Goal: Information Seeking & Learning: Learn about a topic

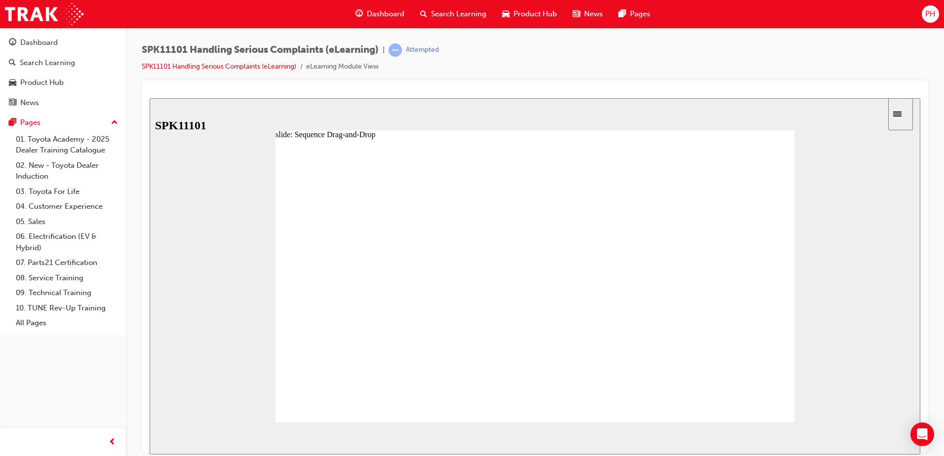
drag, startPoint x: 444, startPoint y: 350, endPoint x: 381, endPoint y: 365, distance: 65.4
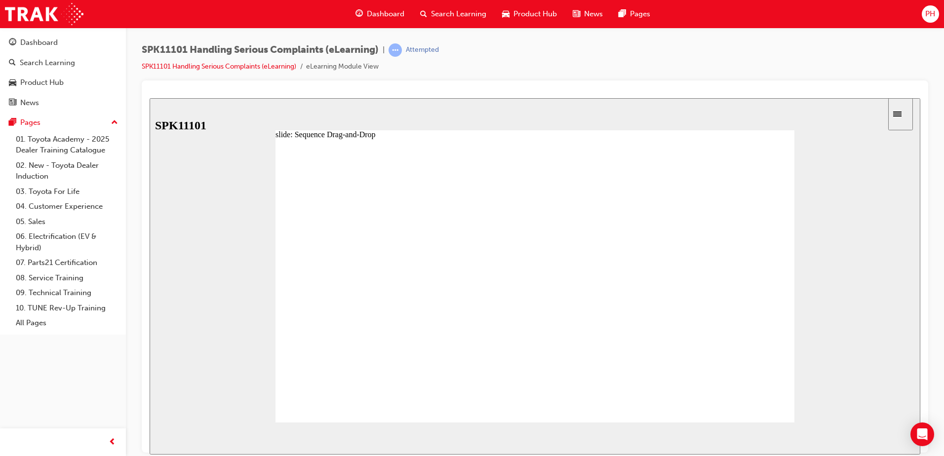
drag, startPoint x: 403, startPoint y: 334, endPoint x: 411, endPoint y: 269, distance: 65.7
drag, startPoint x: 392, startPoint y: 378, endPoint x: 435, endPoint y: 274, distance: 111.7
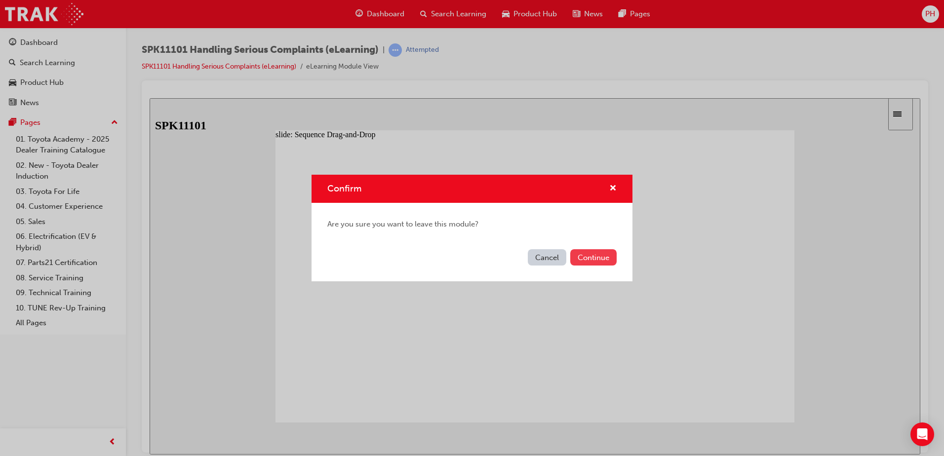
click at [595, 258] on button "Continue" at bounding box center [593, 257] width 46 height 16
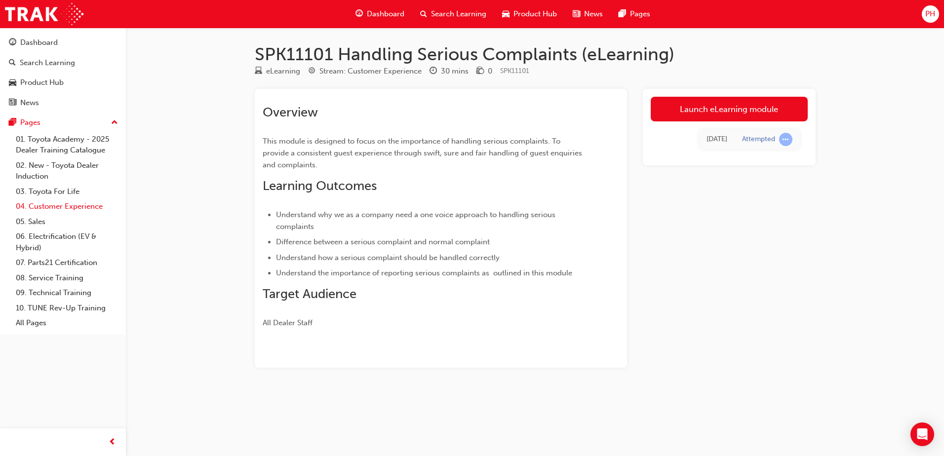
click at [68, 207] on link "04. Customer Experience" at bounding box center [67, 206] width 110 height 15
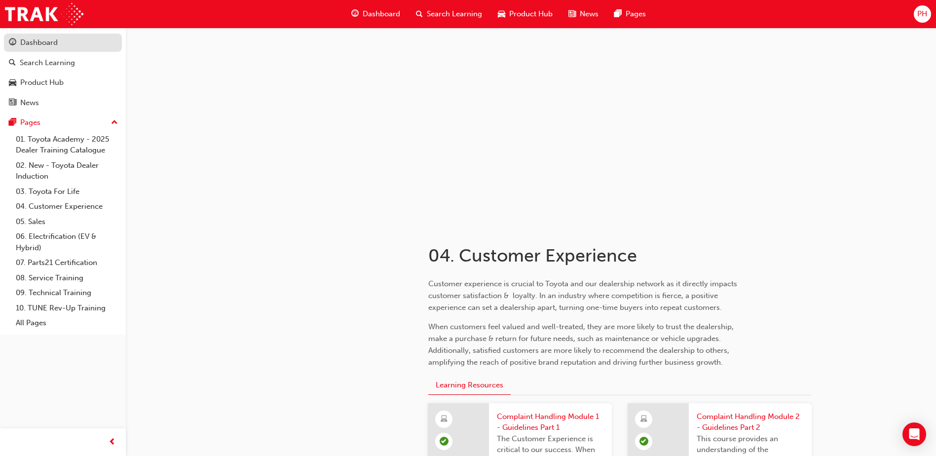
click at [63, 42] on div "Dashboard" at bounding box center [63, 43] width 108 height 12
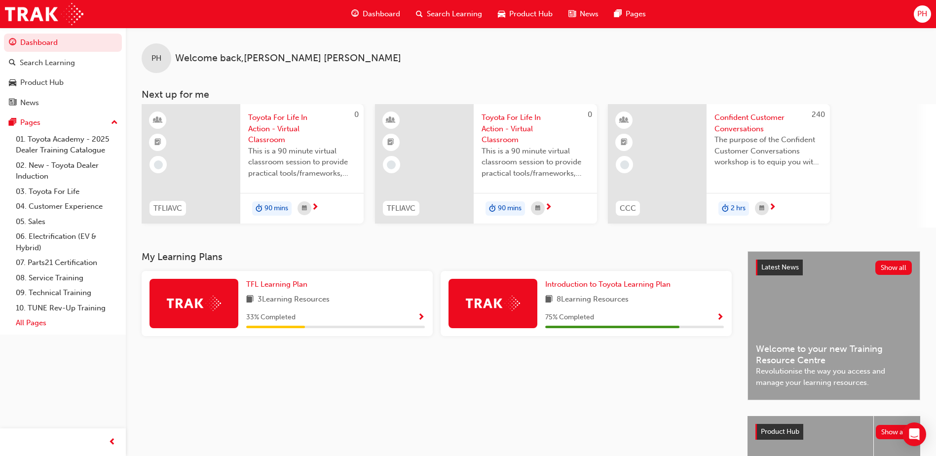
click at [36, 327] on link "All Pages" at bounding box center [67, 322] width 110 height 15
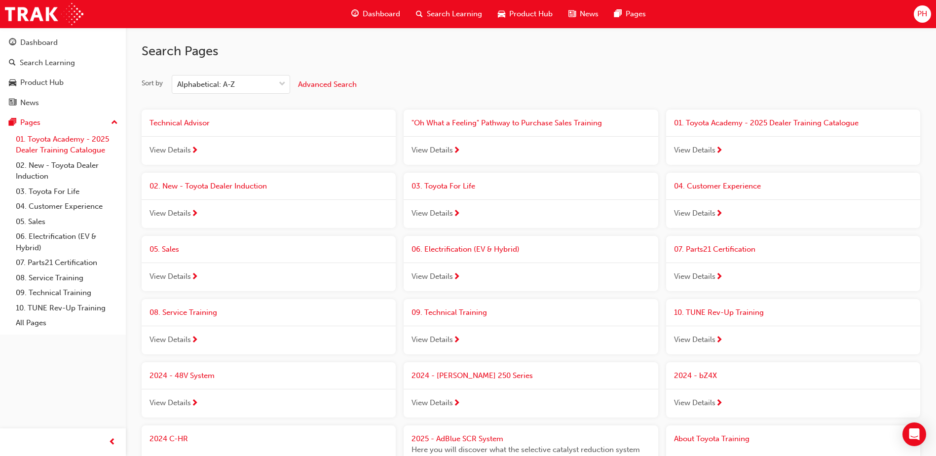
click at [33, 139] on link "01. Toyota Academy - 2025 Dealer Training Catalogue" at bounding box center [67, 145] width 110 height 26
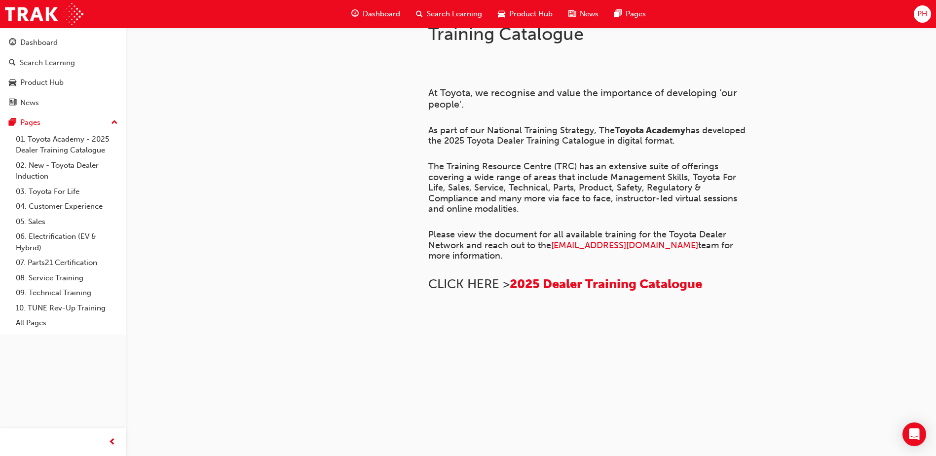
scroll to position [669, 0]
click at [70, 206] on link "04. Customer Experience" at bounding box center [67, 206] width 110 height 15
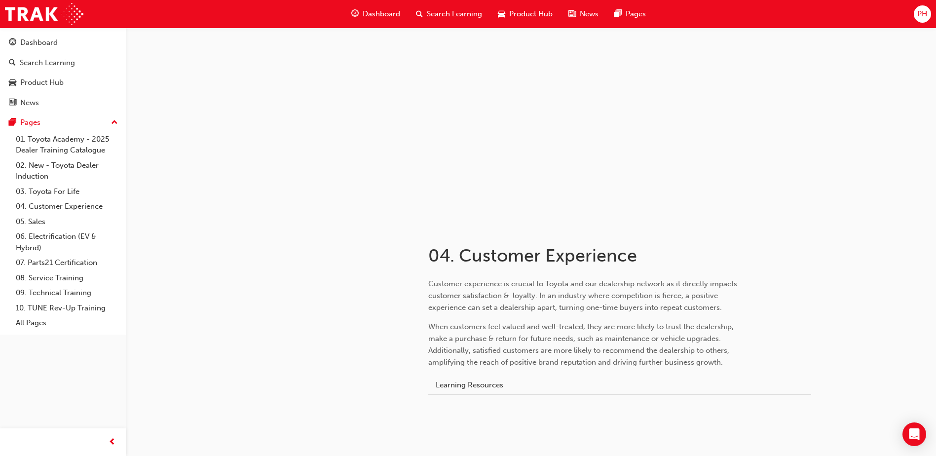
scroll to position [27, 0]
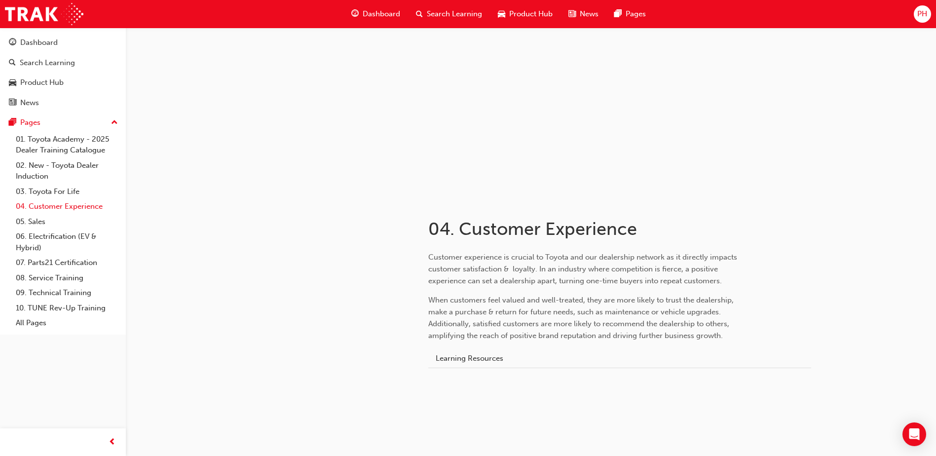
click at [83, 205] on link "04. Customer Experience" at bounding box center [67, 206] width 110 height 15
click at [83, 207] on link "04. Customer Experience" at bounding box center [67, 206] width 110 height 15
click at [472, 358] on button "Learning Resources" at bounding box center [469, 358] width 82 height 19
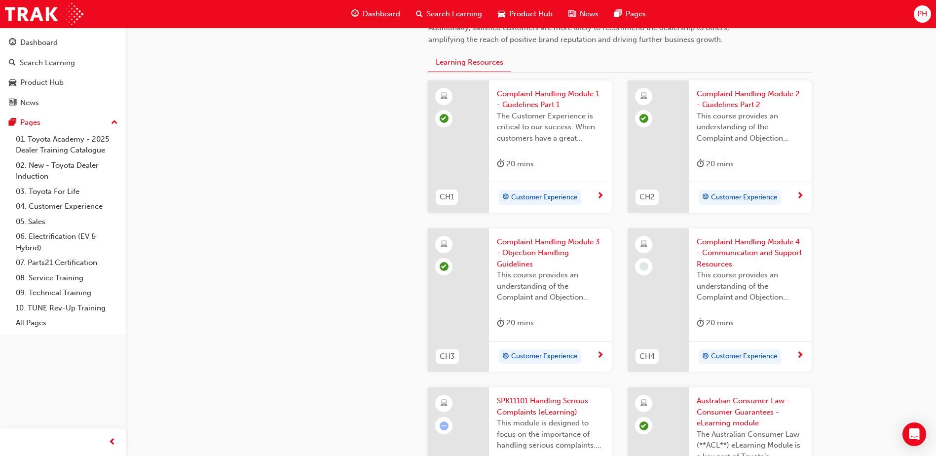
scroll to position [422, 0]
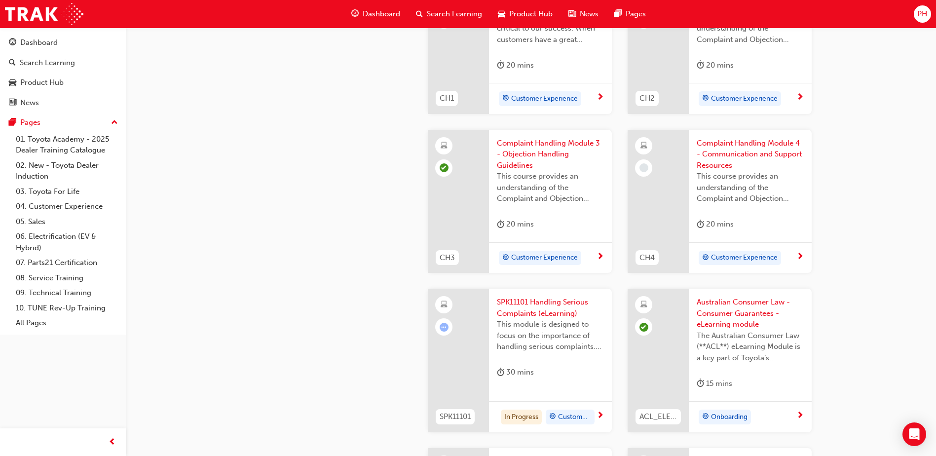
click at [731, 170] on span "Complaint Handling Module 4 - Communication and Support Resources" at bounding box center [750, 155] width 107 height 34
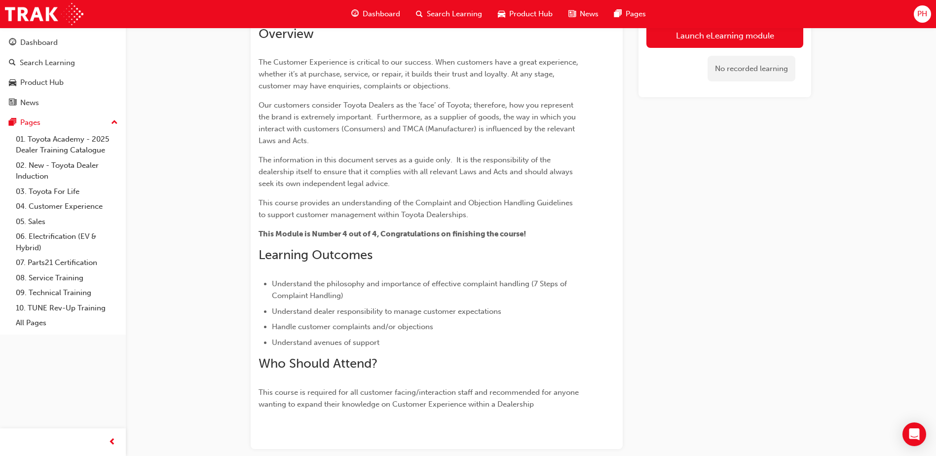
scroll to position [88, 0]
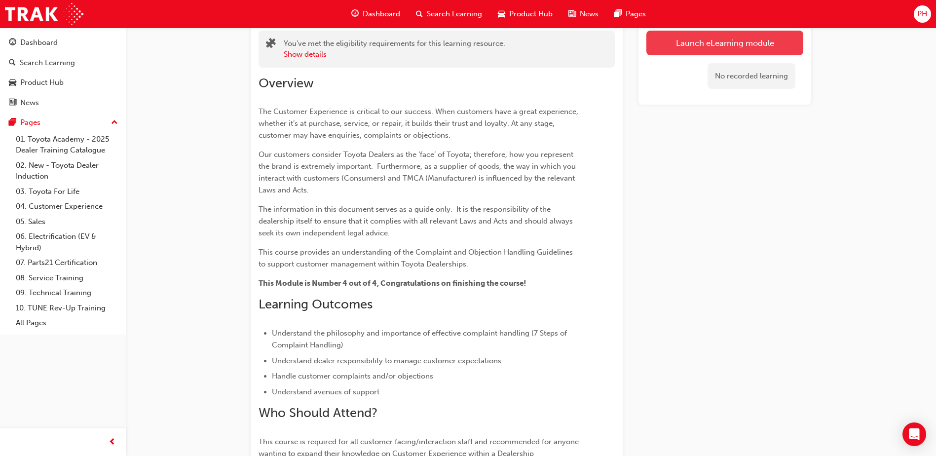
click at [678, 38] on link "Launch eLearning module" at bounding box center [725, 43] width 157 height 25
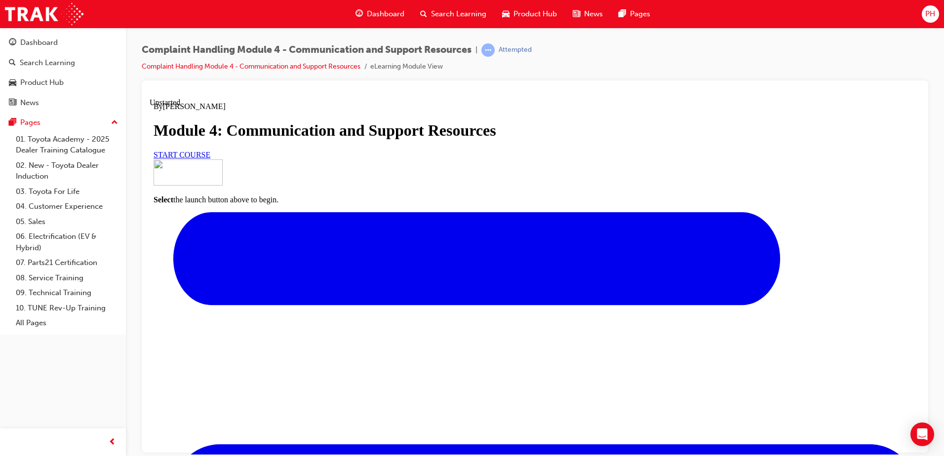
click at [210, 158] on link "START COURSE" at bounding box center [182, 154] width 57 height 8
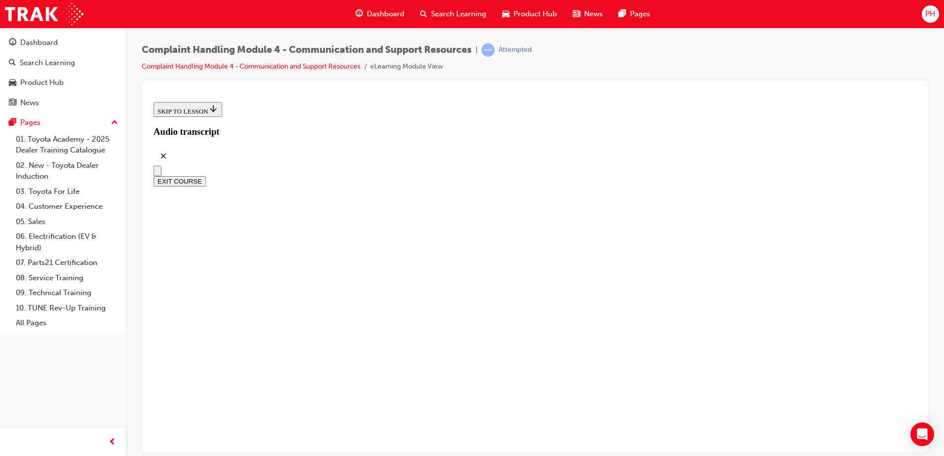
scroll to position [282, 0]
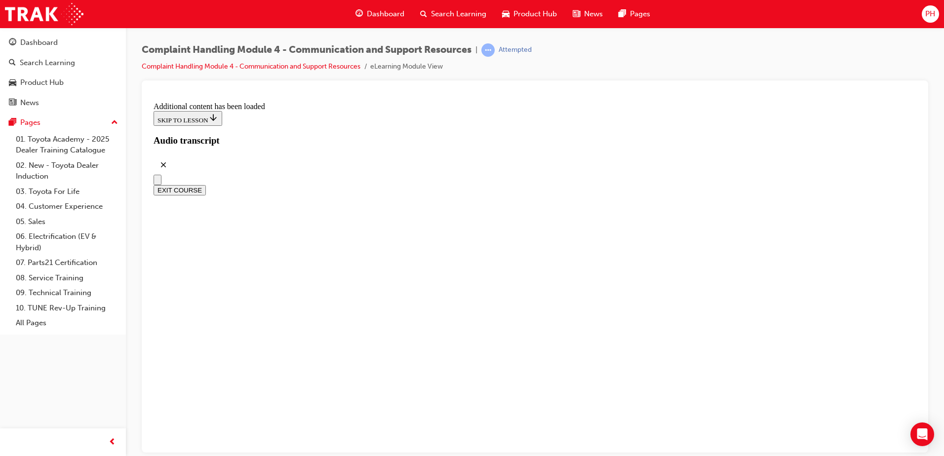
scroll to position [5474, 0]
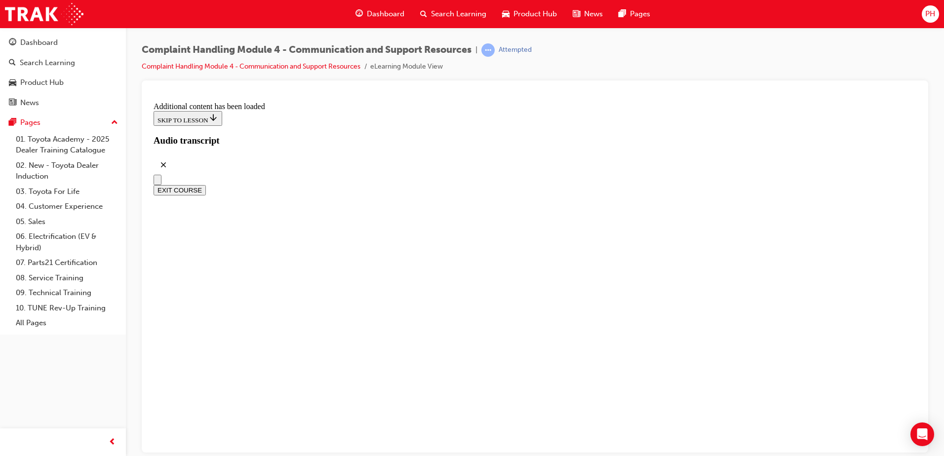
radio input "true"
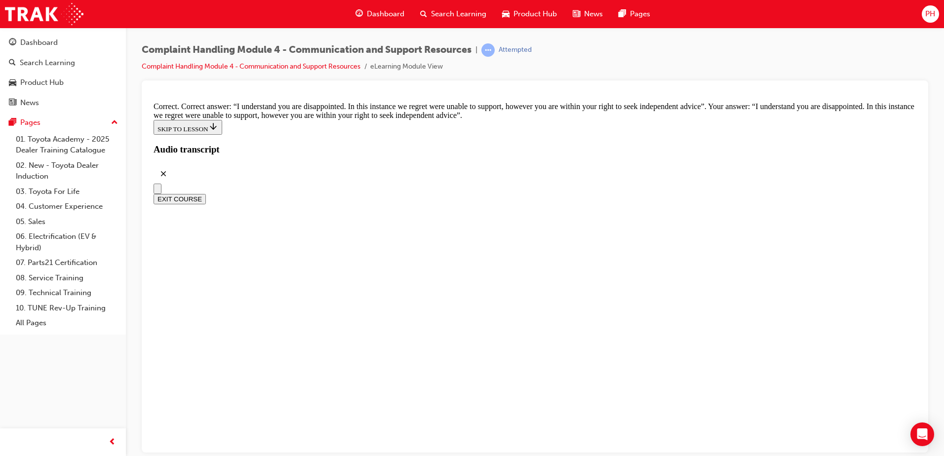
scroll to position [6416, 0]
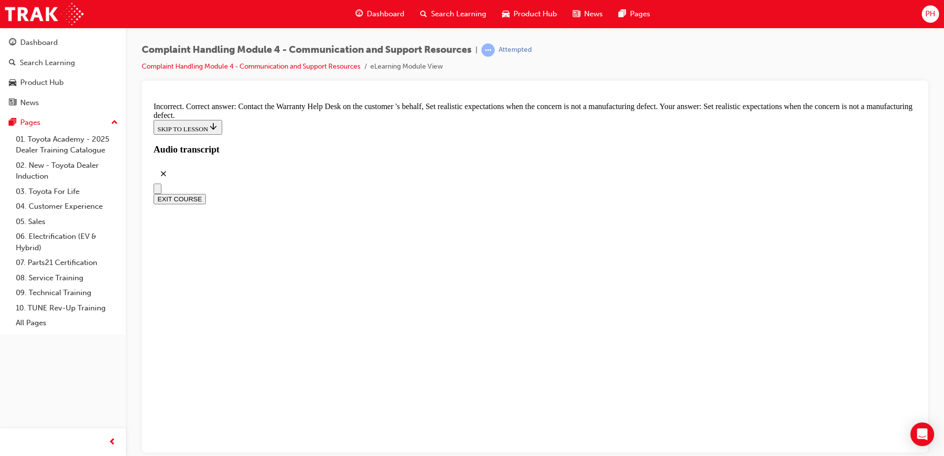
checkbox input "false"
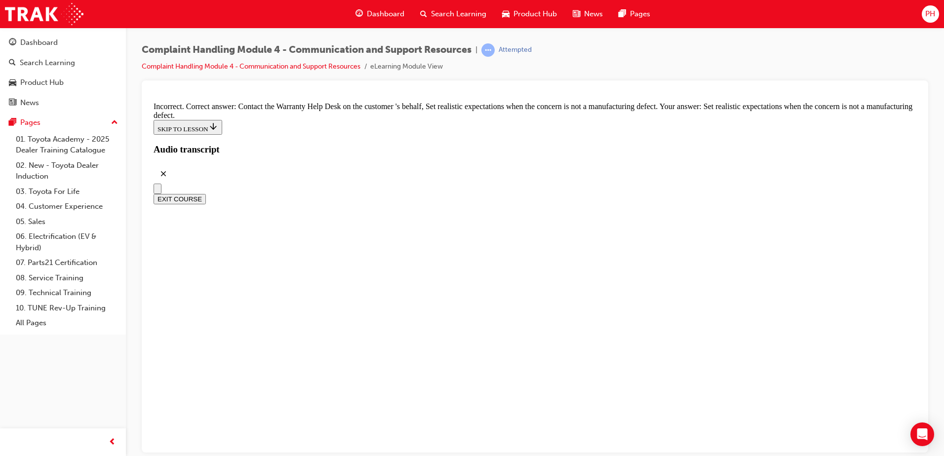
checkbox input "true"
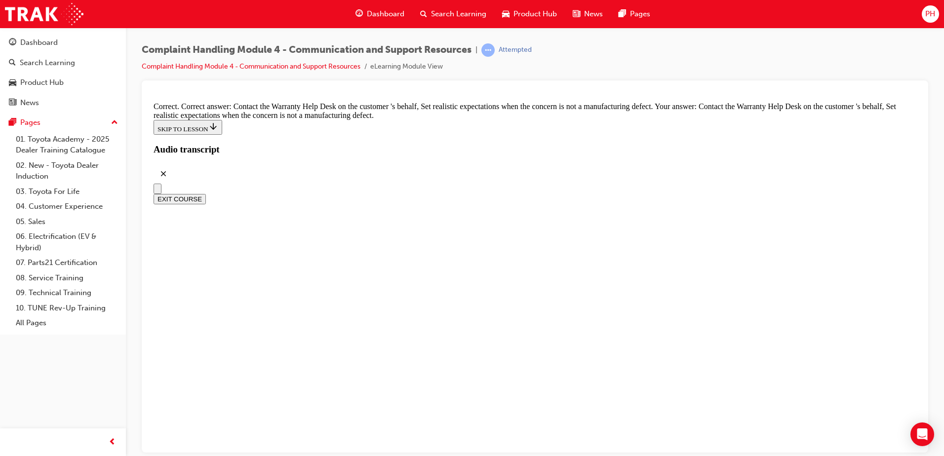
checkbox input "true"
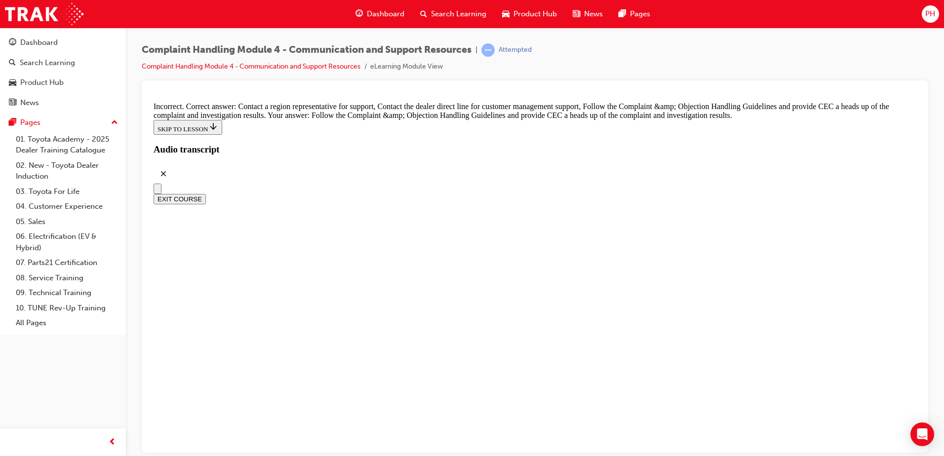
scroll to position [6778, 0]
checkbox input "true"
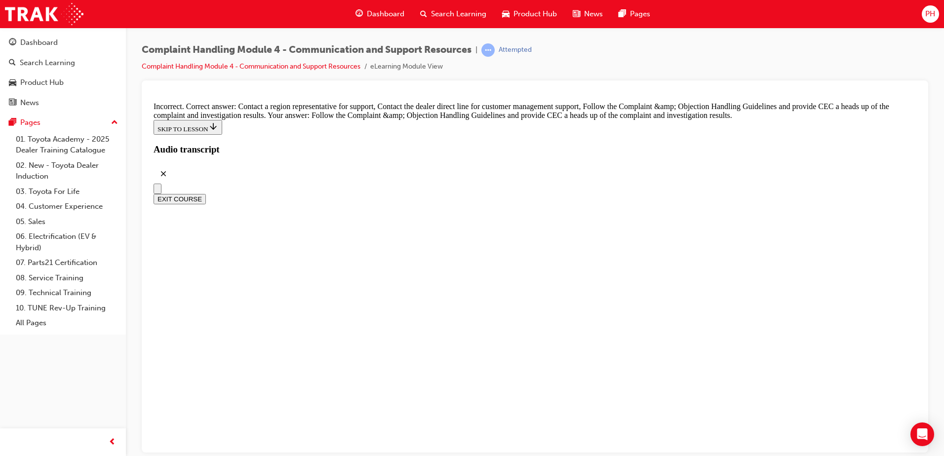
checkbox input "true"
checkbox input "false"
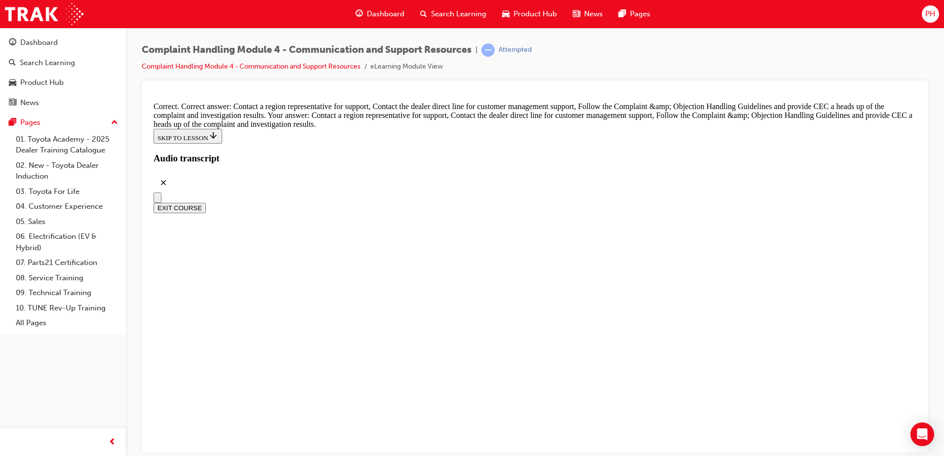
scroll to position [7222, 0]
radio input "true"
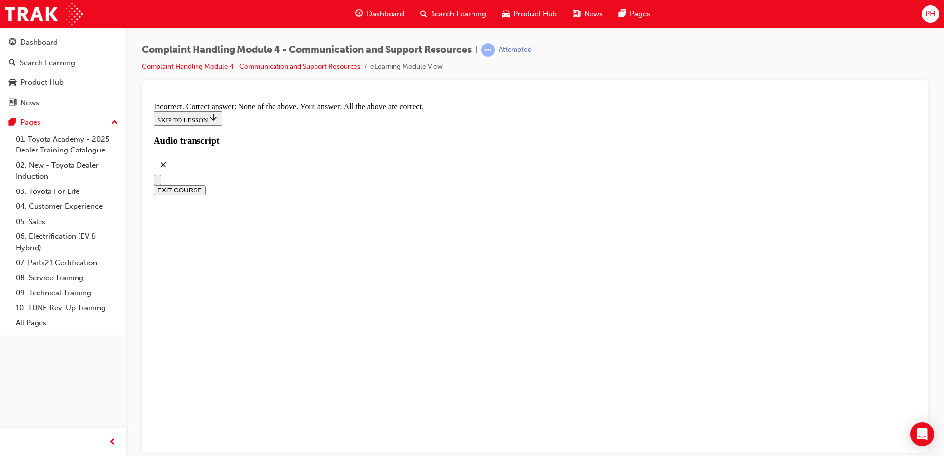
scroll to position [7371, 0]
radio input "true"
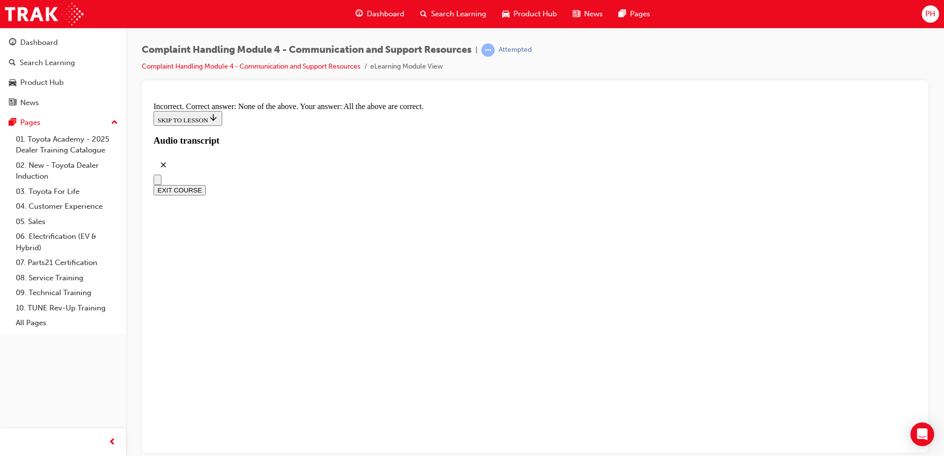
drag, startPoint x: 571, startPoint y: 385, endPoint x: 569, endPoint y: 397, distance: 11.5
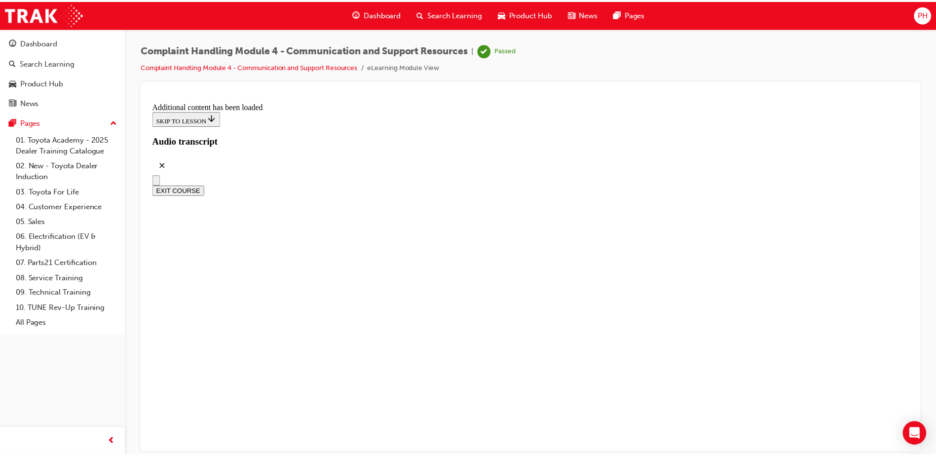
scroll to position [8318, 0]
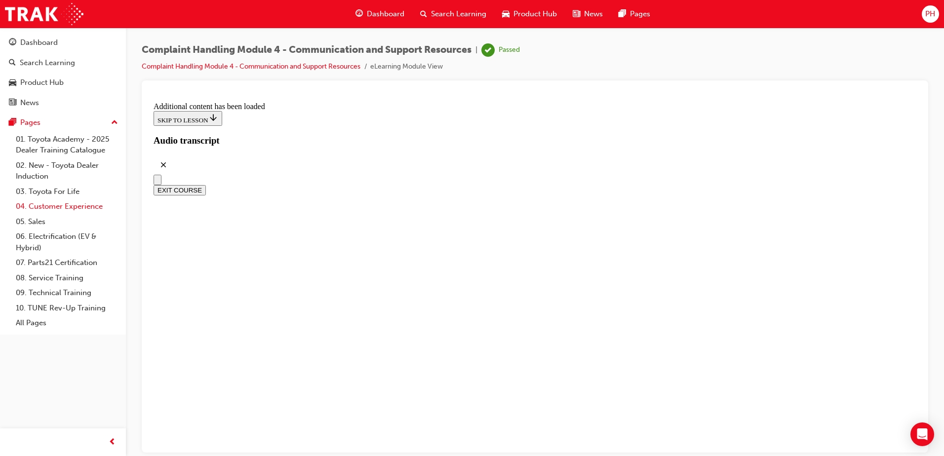
click at [67, 206] on link "04. Customer Experience" at bounding box center [67, 206] width 110 height 15
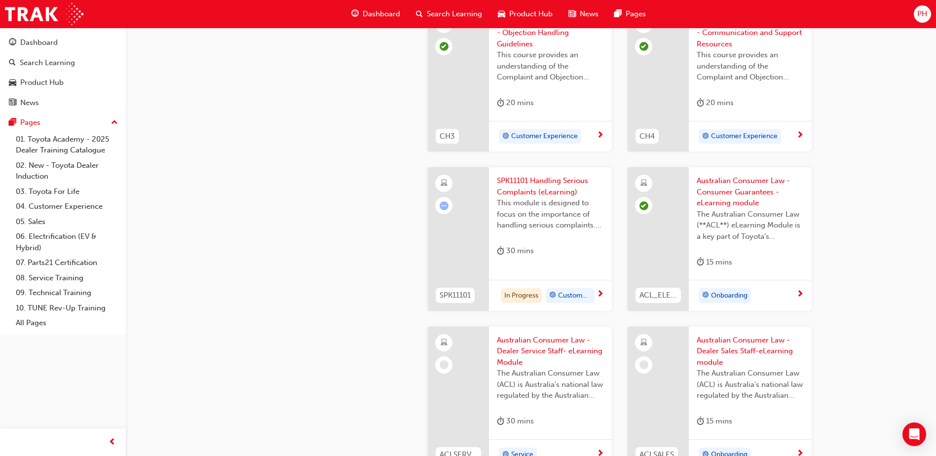
scroll to position [691, 0]
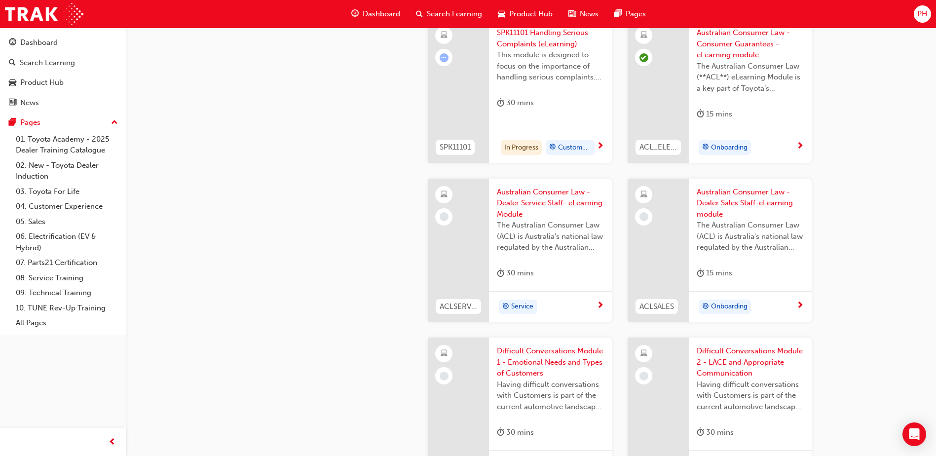
click at [503, 200] on span "Australian Consumer Law - Dealer Service Staff- eLearning Module" at bounding box center [550, 204] width 107 height 34
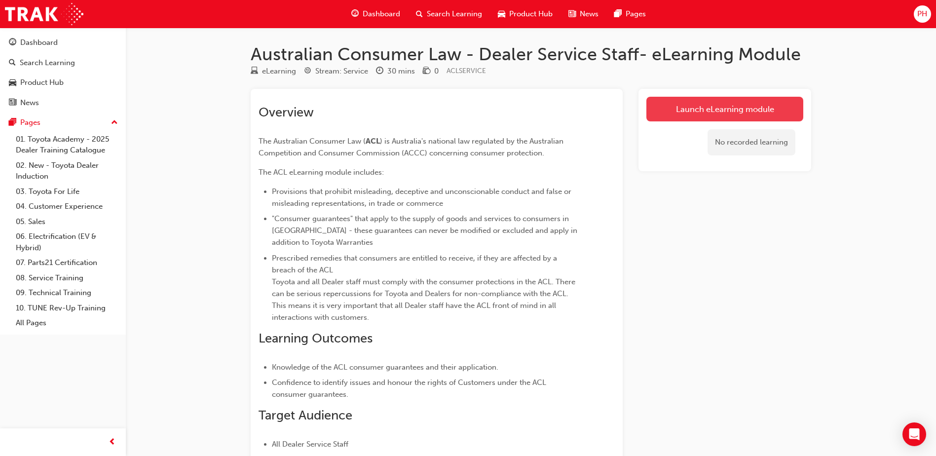
click at [684, 112] on link "Launch eLearning module" at bounding box center [725, 109] width 157 height 25
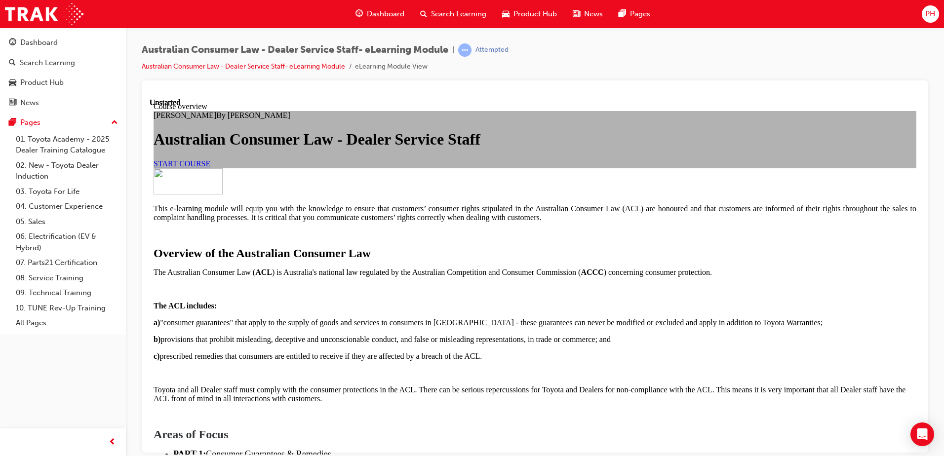
click at [210, 167] on span "START COURSE" at bounding box center [182, 163] width 57 height 8
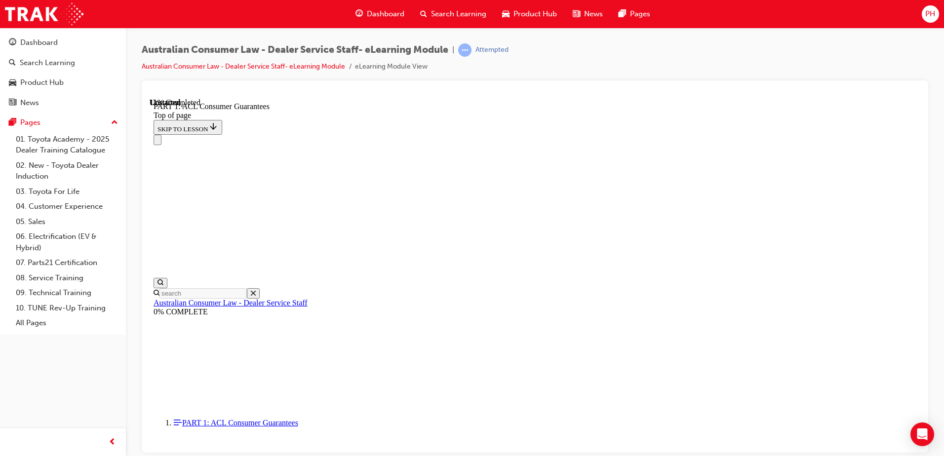
scroll to position [1586, 0]
click button "CONTINUE"
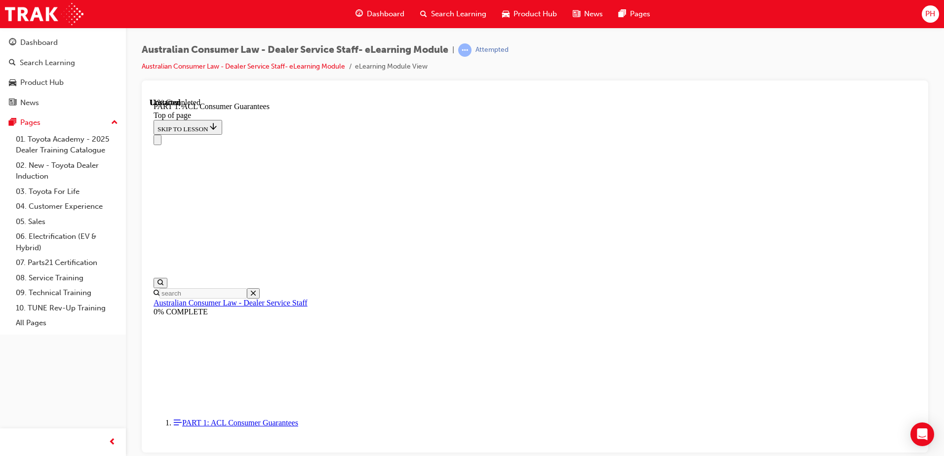
scroll to position [1635, 0]
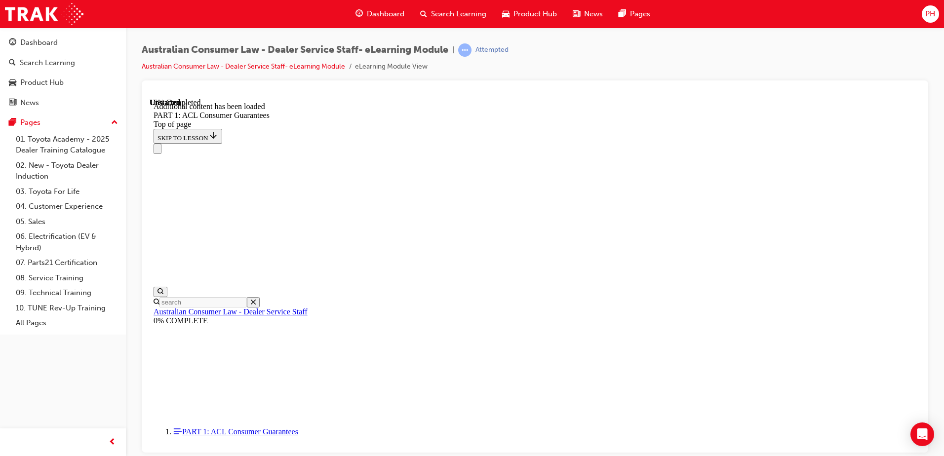
scroll to position [1885, 0]
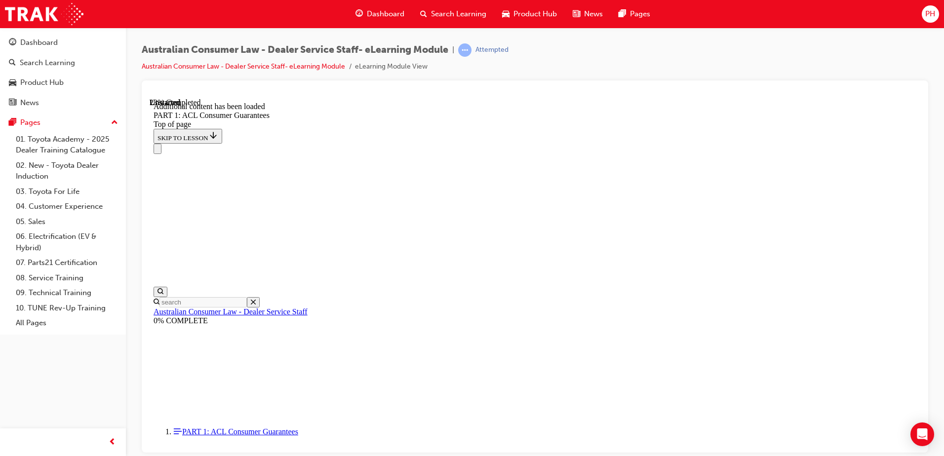
scroll to position [2448, 0]
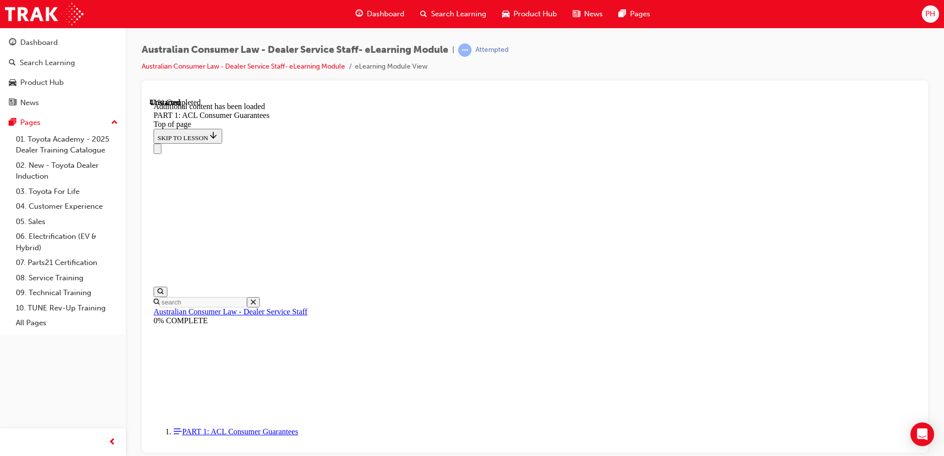
scroll to position [3738, 0]
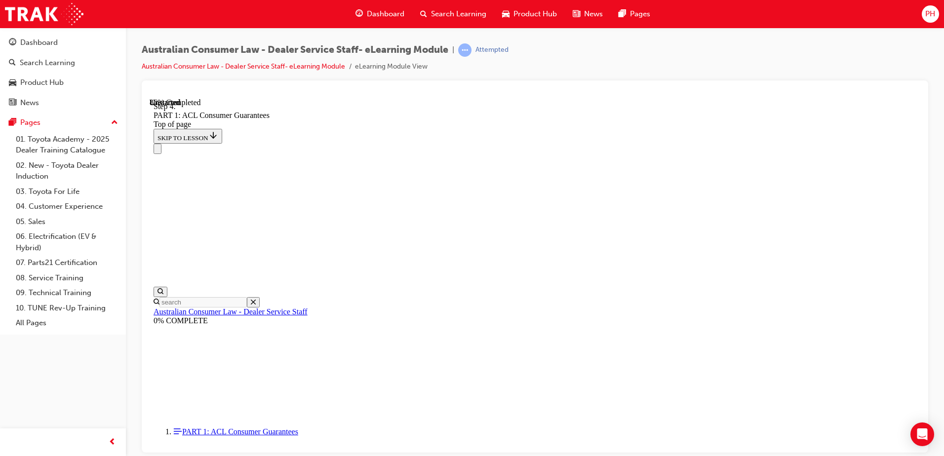
scroll to position [9691, 0]
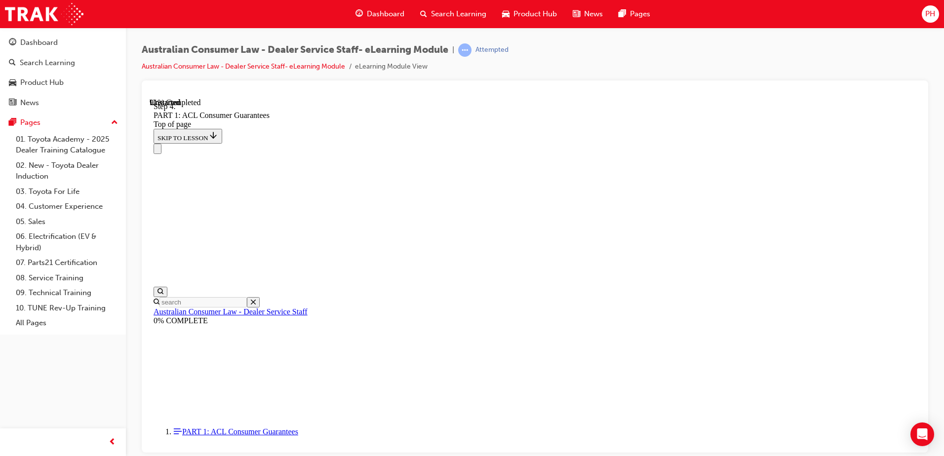
drag, startPoint x: 529, startPoint y: 380, endPoint x: 583, endPoint y: 198, distance: 189.7
drag, startPoint x: 504, startPoint y: 385, endPoint x: 569, endPoint y: 269, distance: 133.2
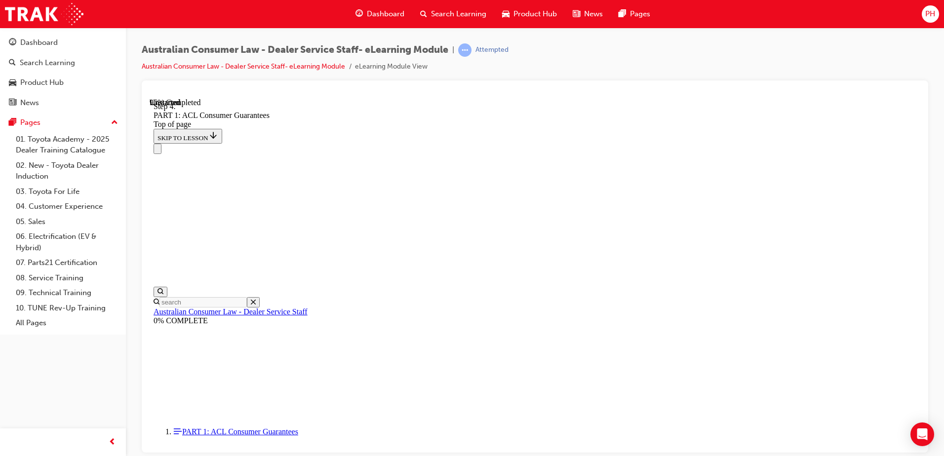
drag, startPoint x: 573, startPoint y: 442, endPoint x: 609, endPoint y: 368, distance: 82.1
drag, startPoint x: 530, startPoint y: 301, endPoint x: 564, endPoint y: 301, distance: 34.6
drag, startPoint x: 543, startPoint y: 264, endPoint x: 580, endPoint y: 270, distance: 37.5
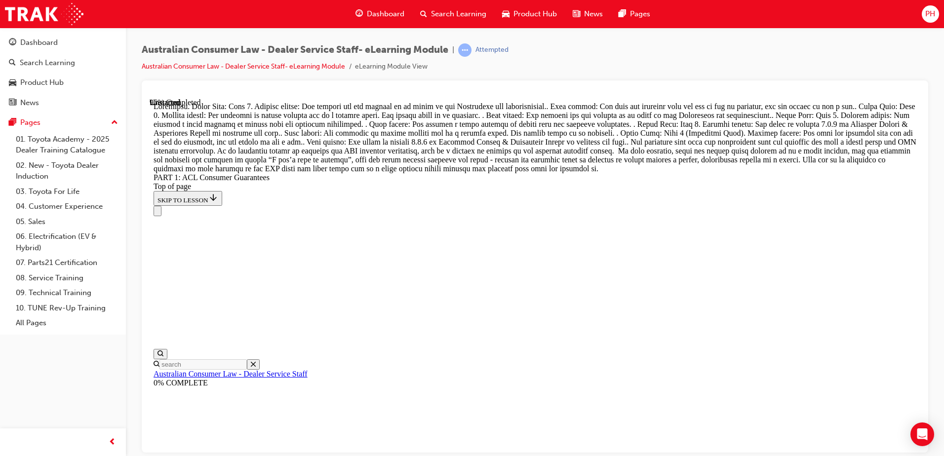
scroll to position [10804, 0]
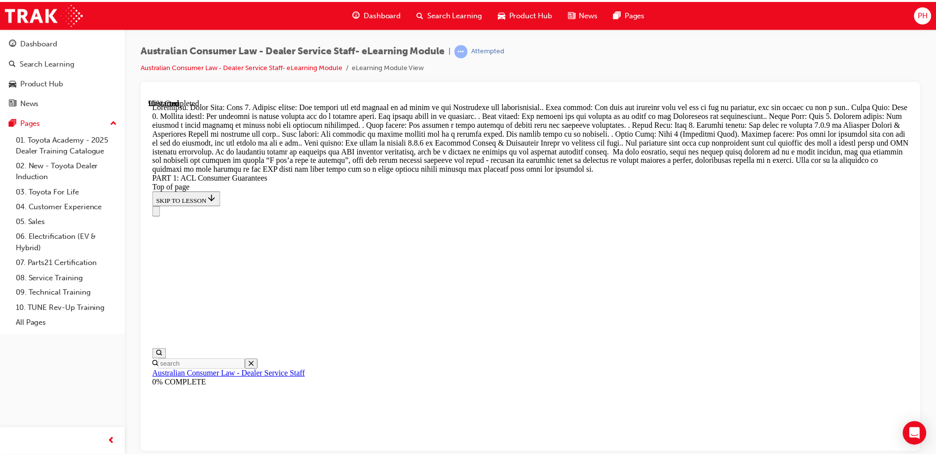
scroll to position [10450, 0]
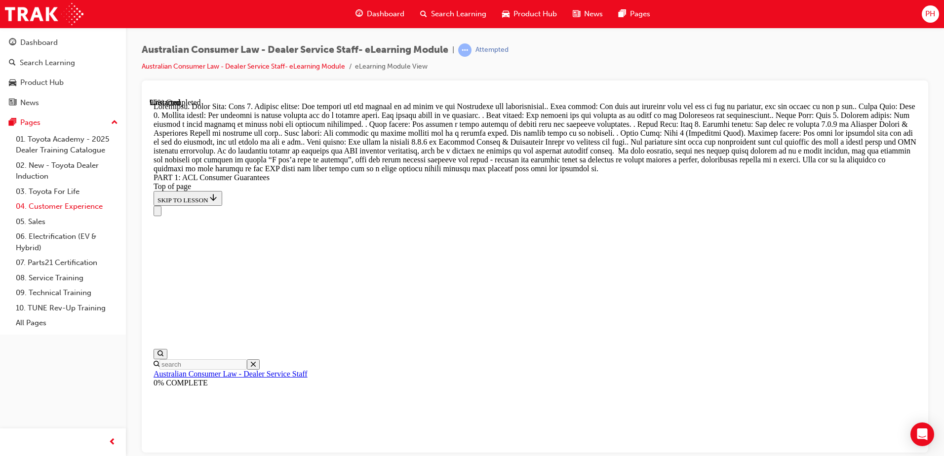
click at [84, 203] on link "04. Customer Experience" at bounding box center [67, 206] width 110 height 15
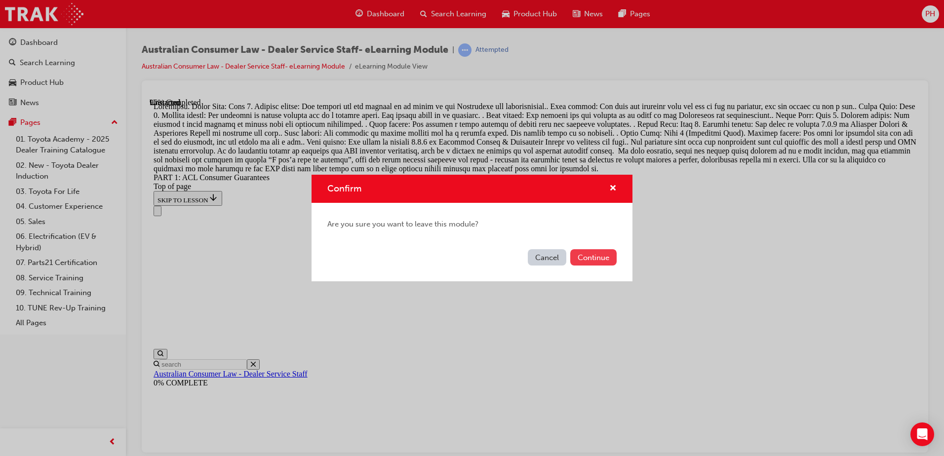
click at [583, 253] on button "Continue" at bounding box center [593, 257] width 46 height 16
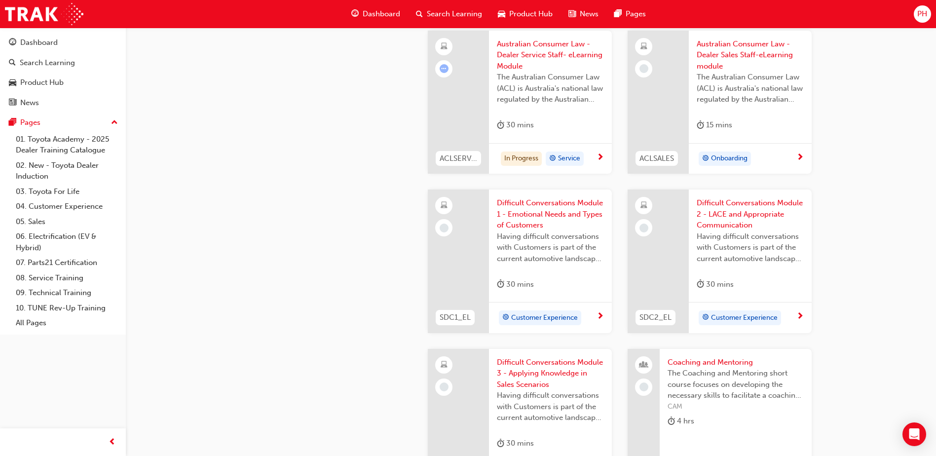
scroll to position [790, 0]
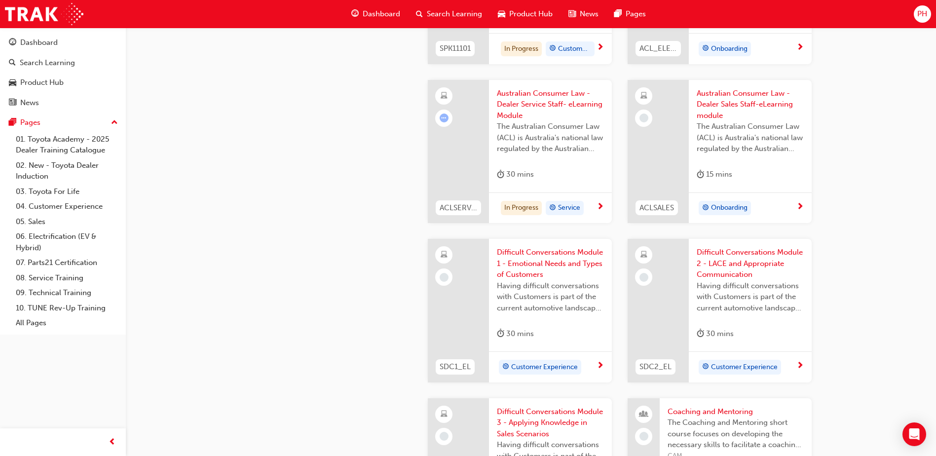
click at [708, 119] on span "Australian Consumer Law - Dealer Sales Staff-eLearning module" at bounding box center [750, 105] width 107 height 34
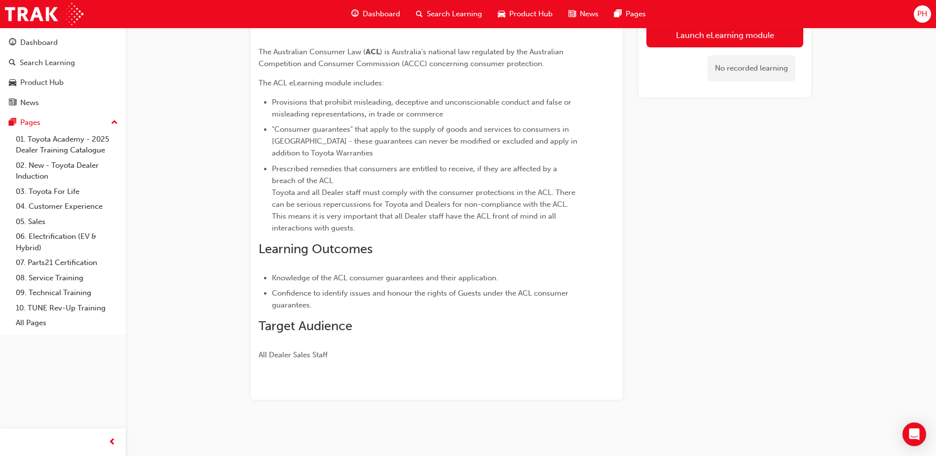
scroll to position [89, 0]
click at [772, 42] on link "Launch eLearning module" at bounding box center [725, 35] width 157 height 25
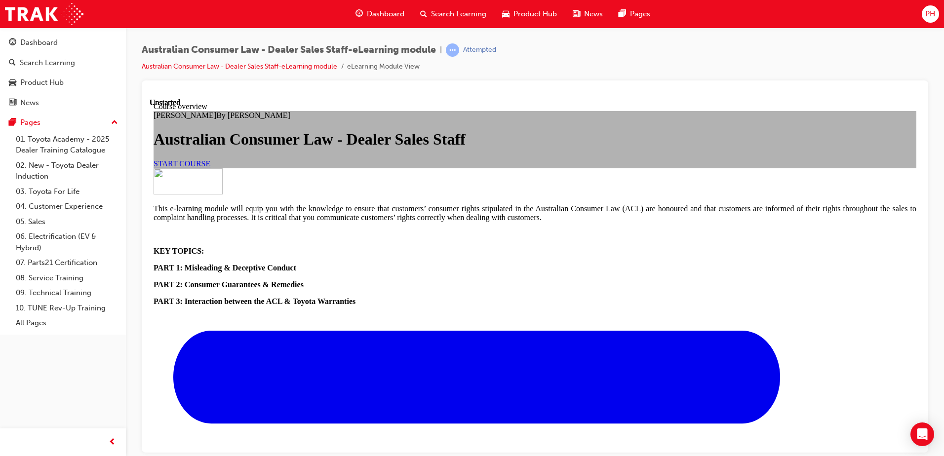
click at [210, 167] on span "START COURSE" at bounding box center [182, 163] width 57 height 8
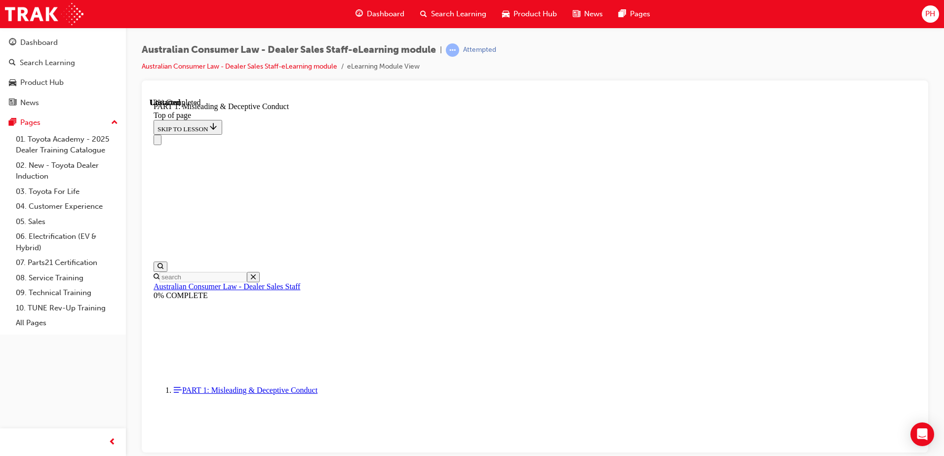
scroll to position [574, 0]
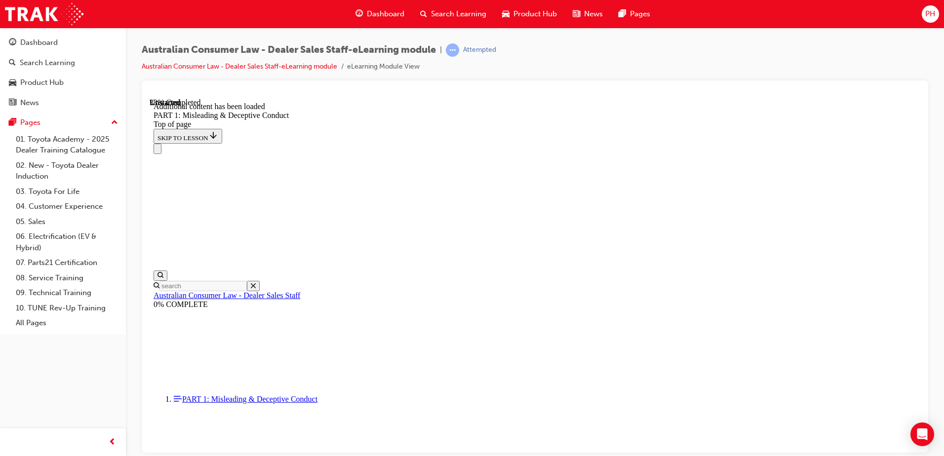
scroll to position [1180, 0]
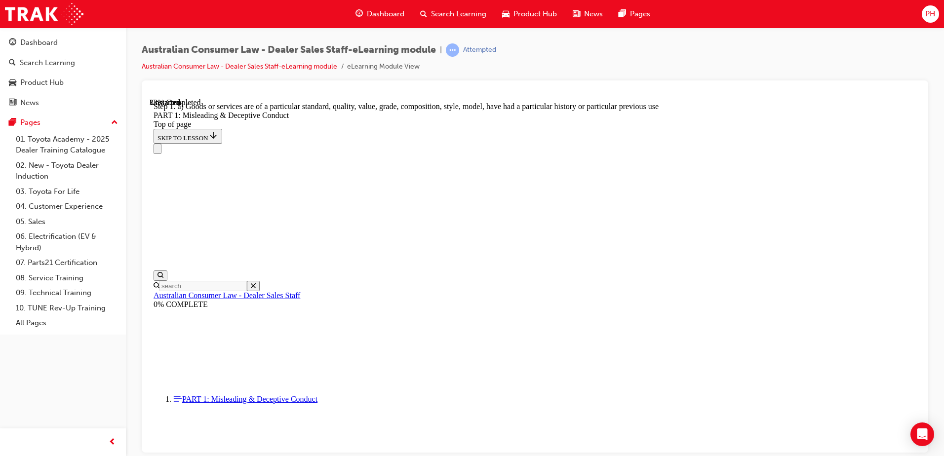
scroll to position [1135, 0]
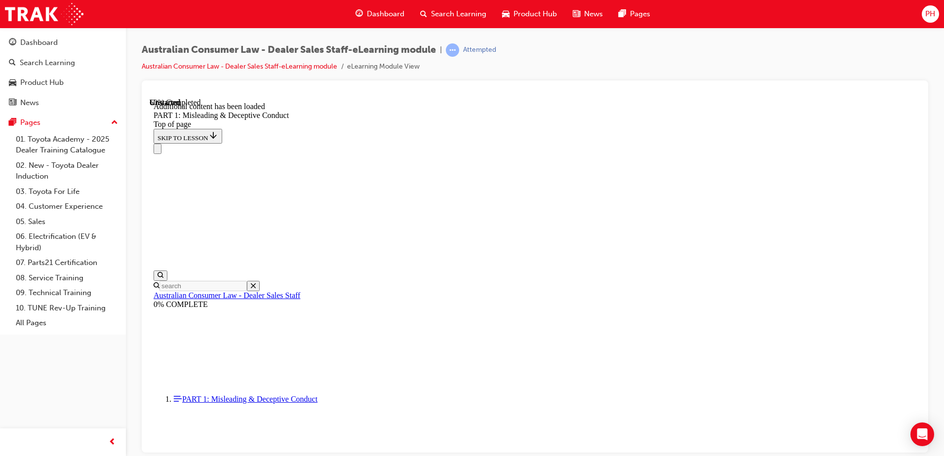
scroll to position [1948, 0]
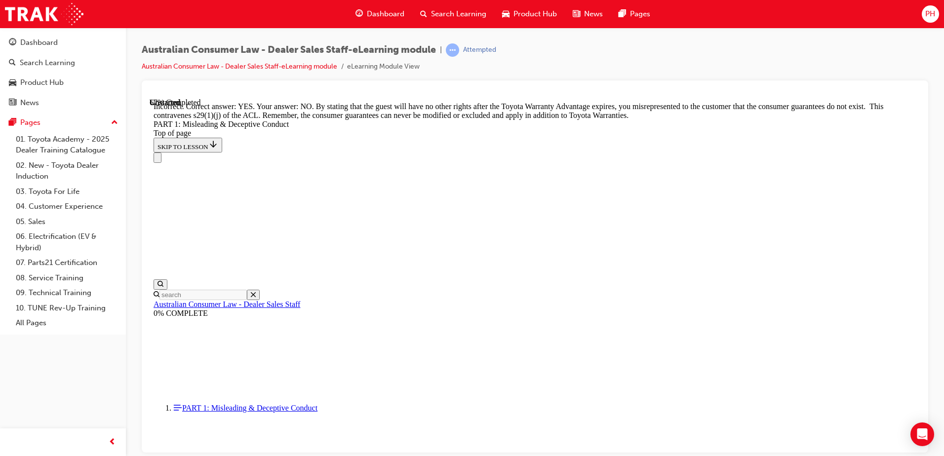
scroll to position [2172, 0]
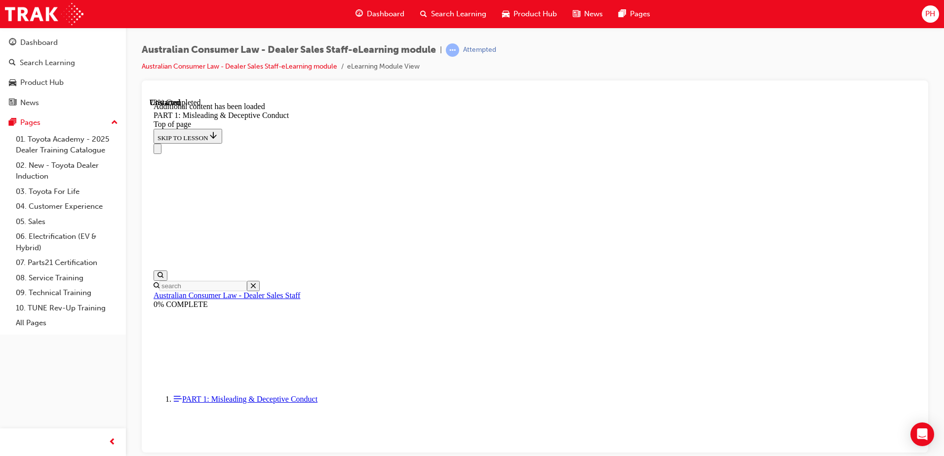
scroll to position [2412, 0]
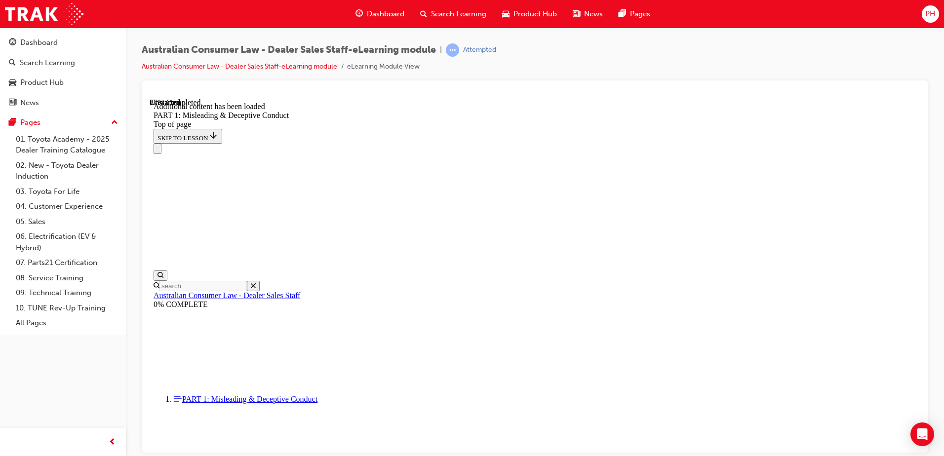
scroll to position [2678, 0]
click button "START"
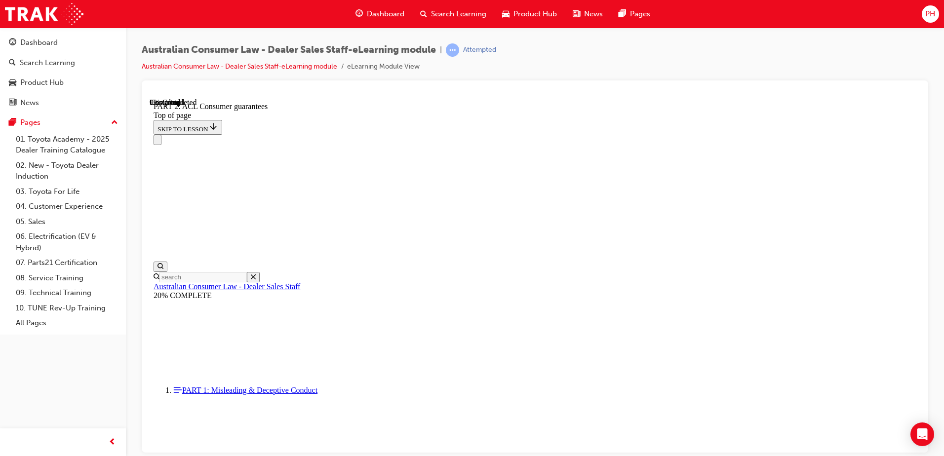
scroll to position [1610, 0]
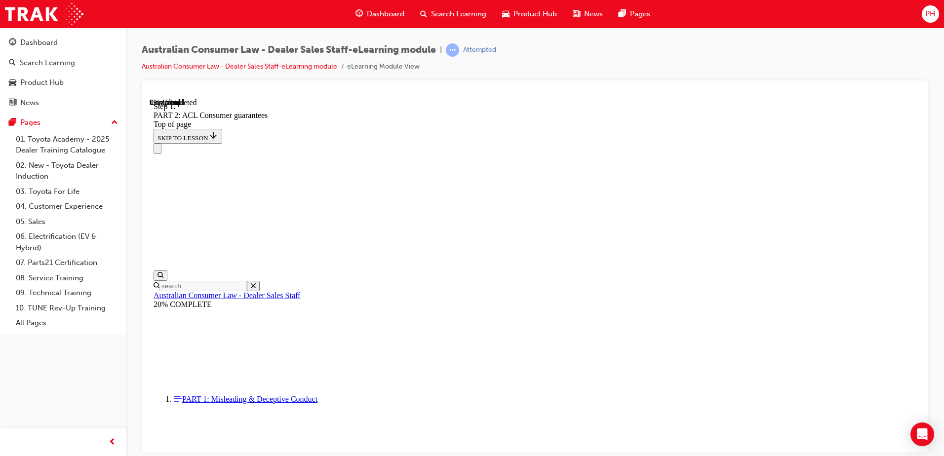
scroll to position [1600, 0]
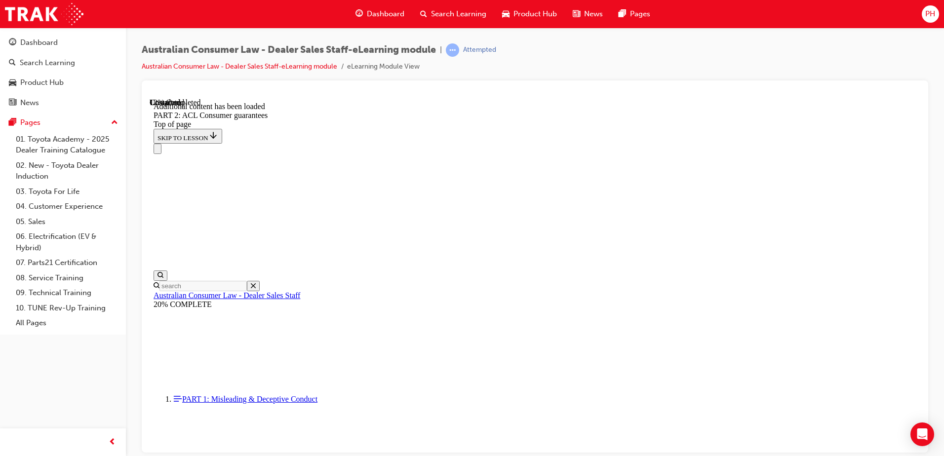
scroll to position [1867, 0]
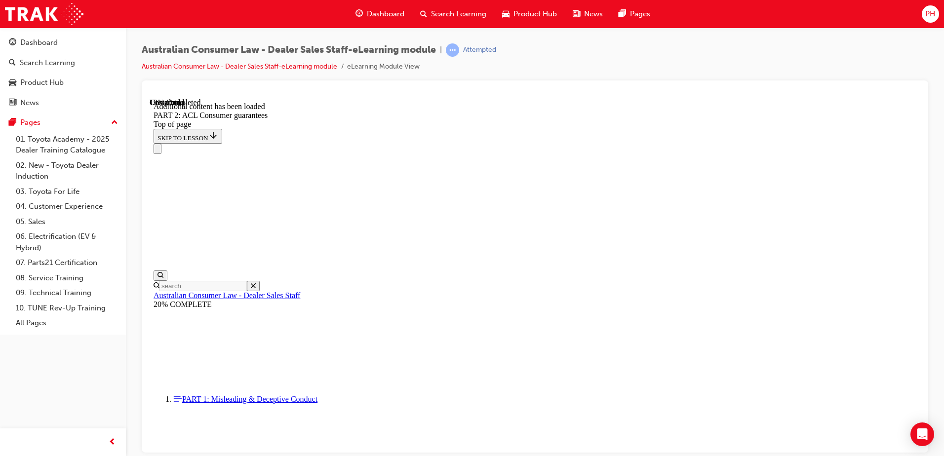
scroll to position [2380, 0]
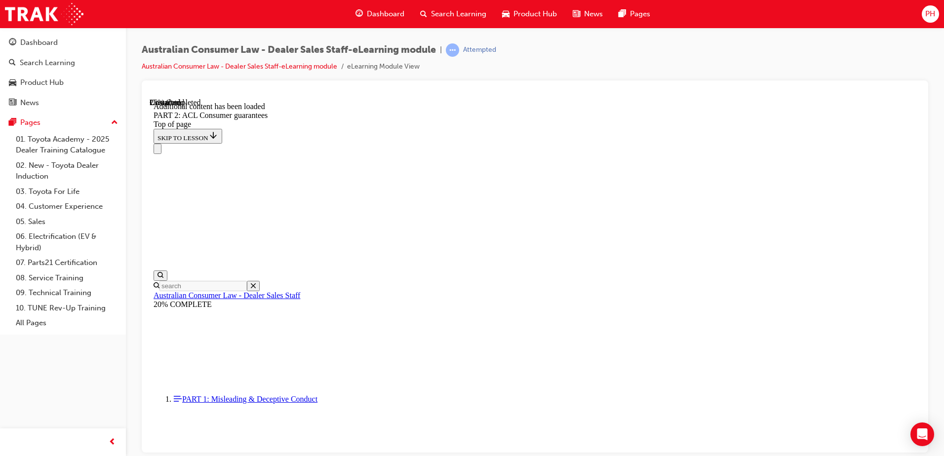
scroll to position [2930, 0]
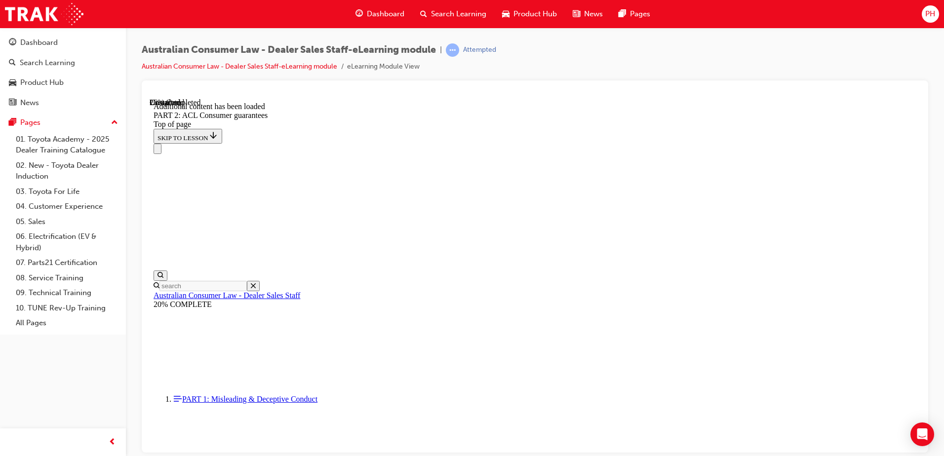
drag, startPoint x: 695, startPoint y: 319, endPoint x: 693, endPoint y: 327, distance: 8.0
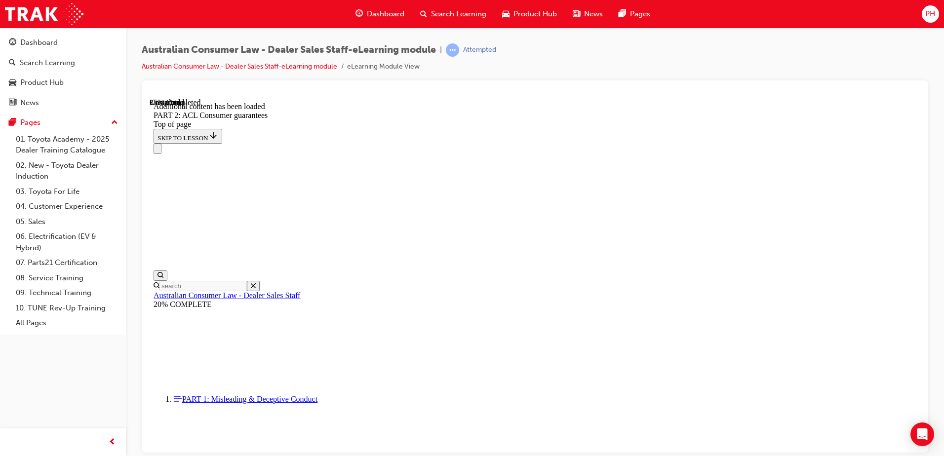
scroll to position [4258, 0]
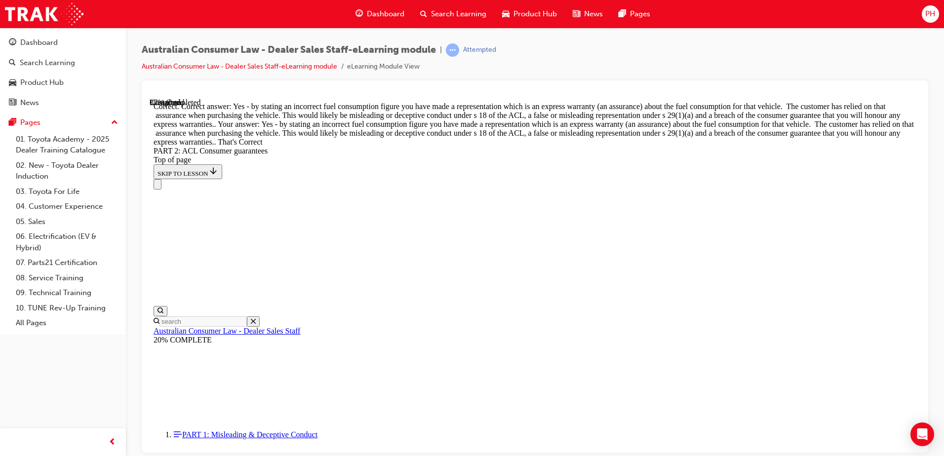
scroll to position [4460, 0]
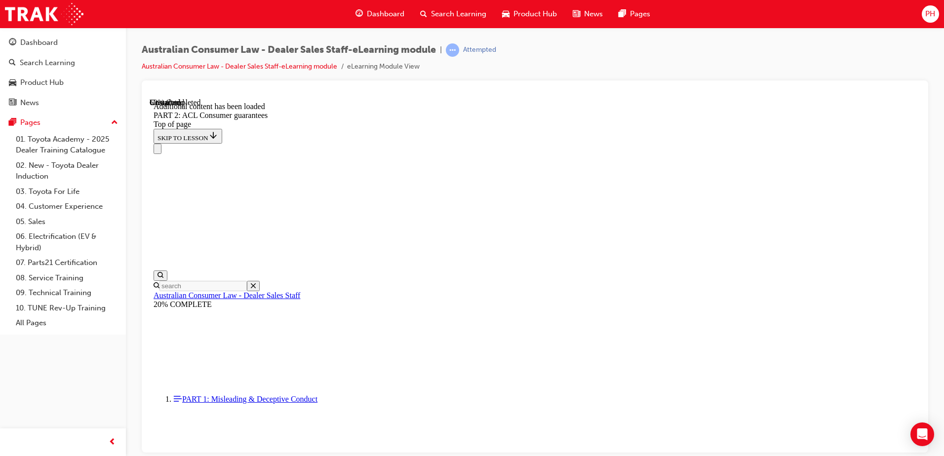
scroll to position [6037, 0]
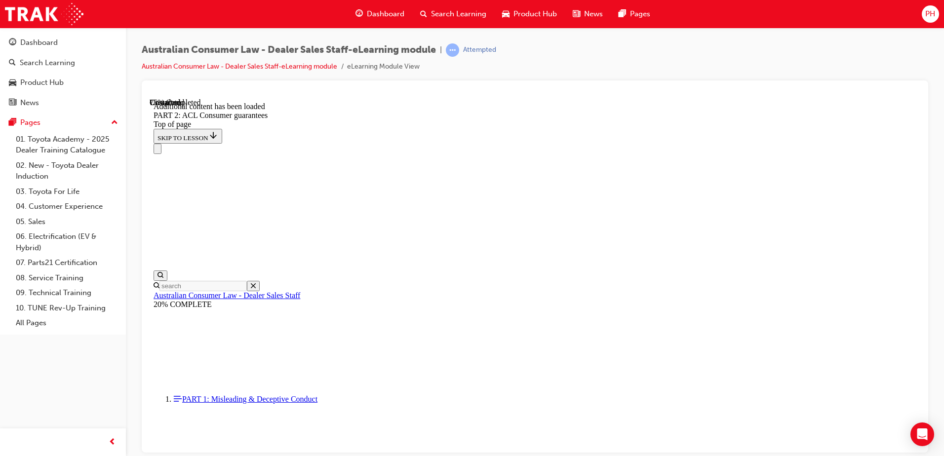
scroll to position [8226, 0]
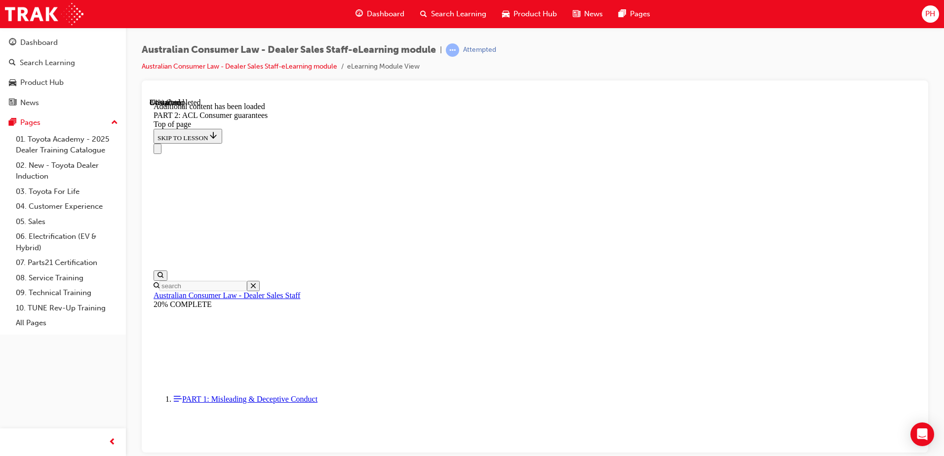
drag, startPoint x: 576, startPoint y: 432, endPoint x: 576, endPoint y: 426, distance: 5.9
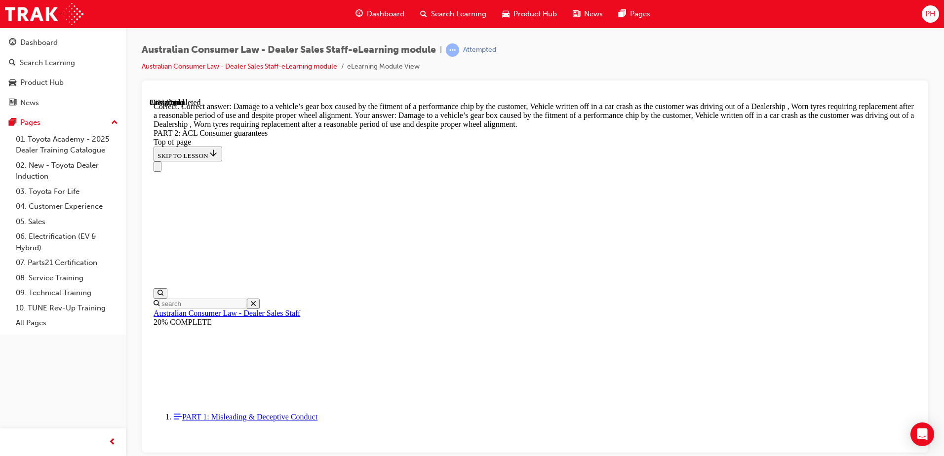
scroll to position [9815, 0]
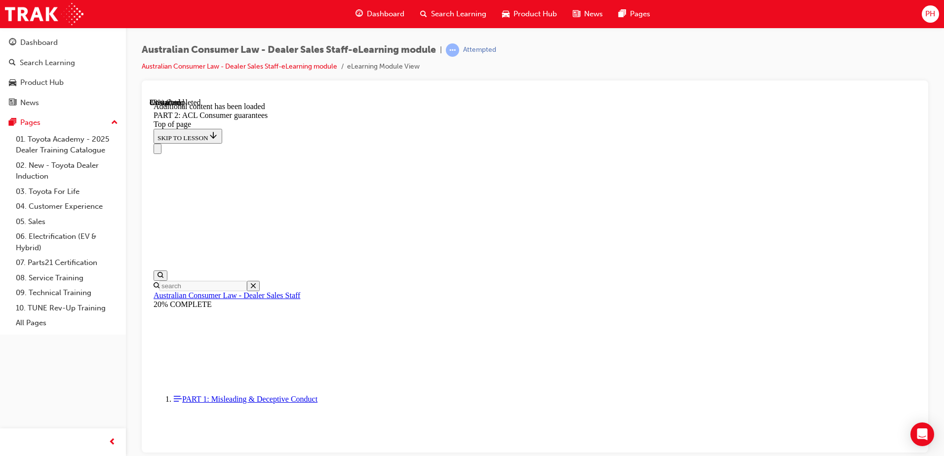
scroll to position [10131, 0]
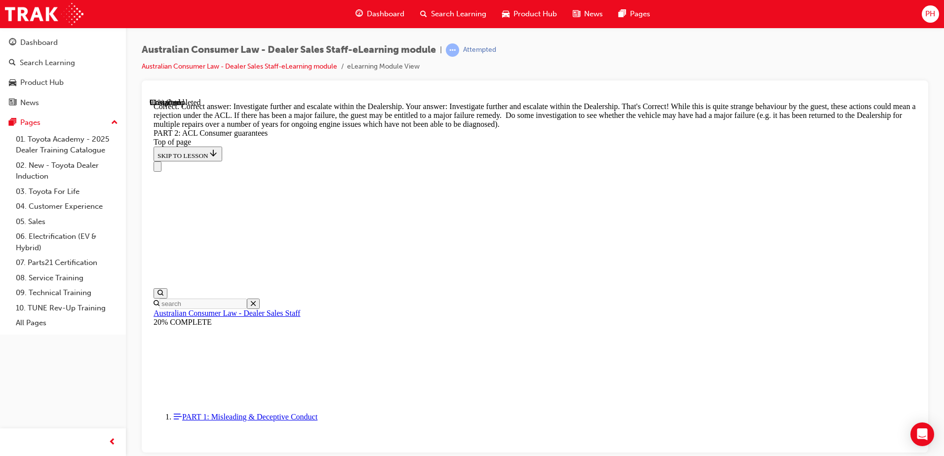
scroll to position [10970, 0]
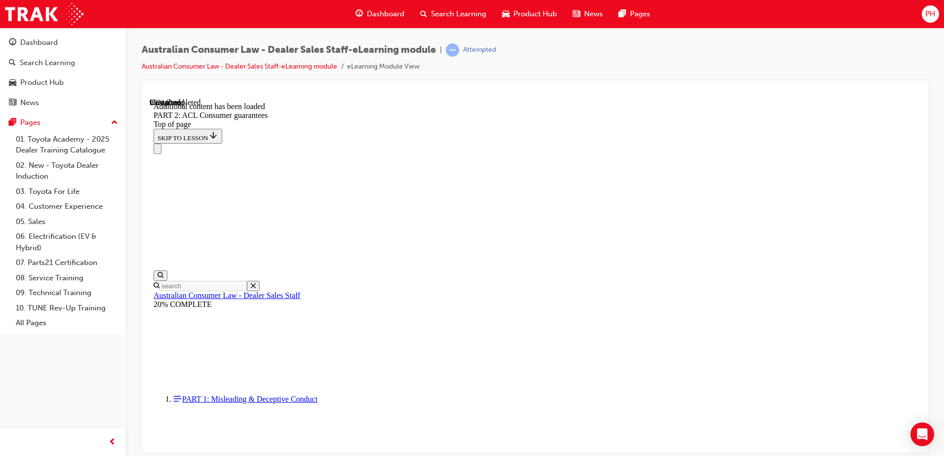
scroll to position [11701, 0]
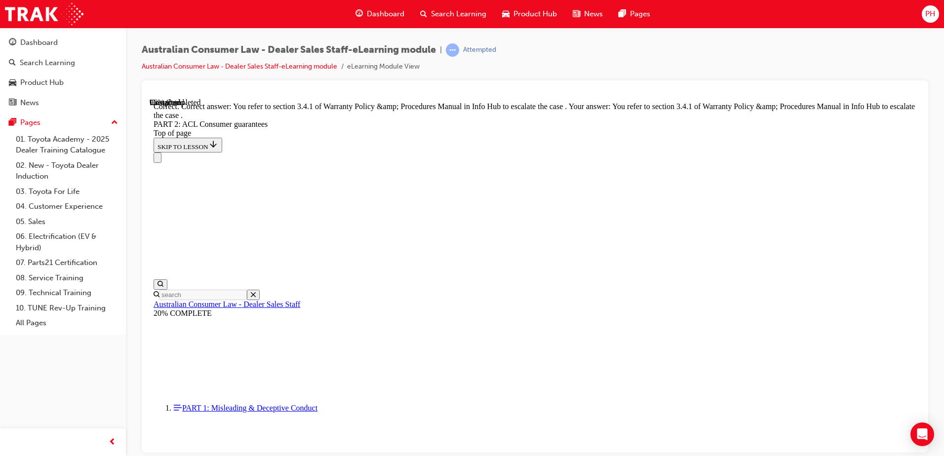
scroll to position [11948, 0]
drag, startPoint x: 597, startPoint y: 307, endPoint x: 522, endPoint y: 368, distance: 96.1
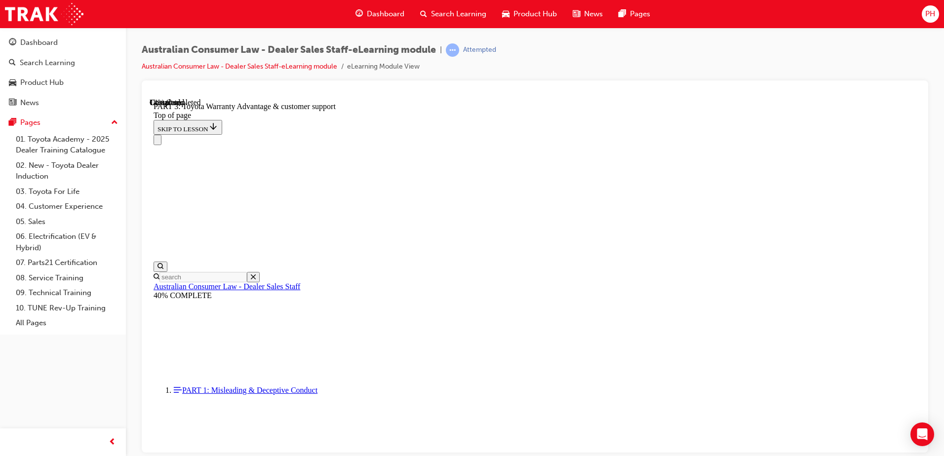
scroll to position [574, 0]
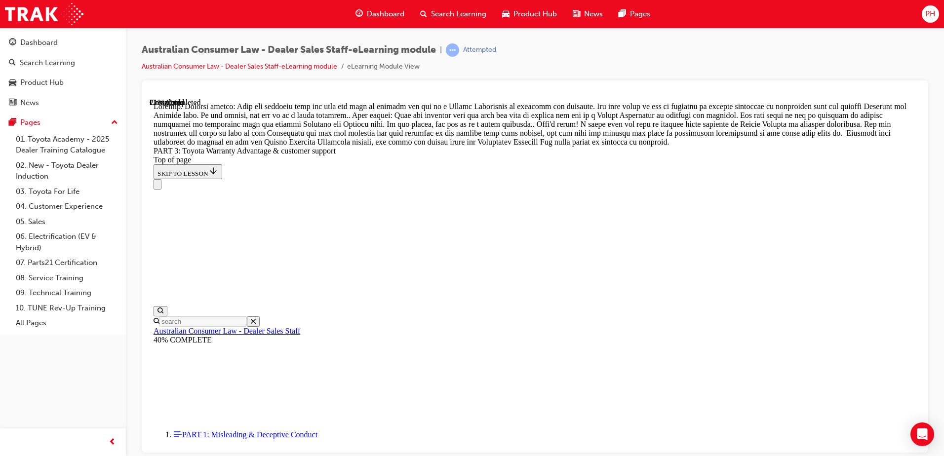
scroll to position [885, 0]
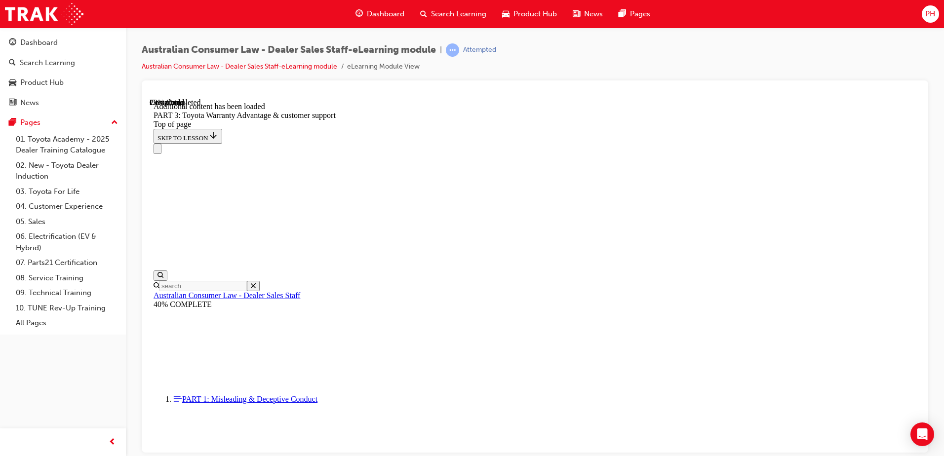
scroll to position [1152, 0]
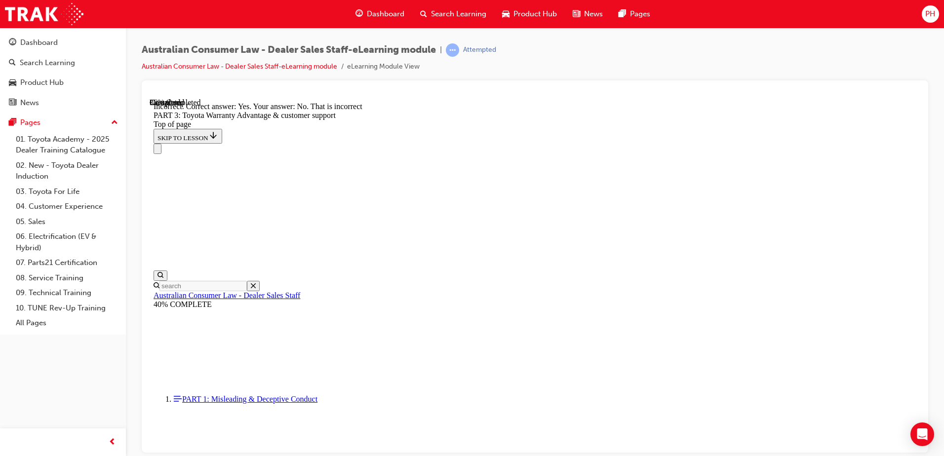
scroll to position [1231, 0]
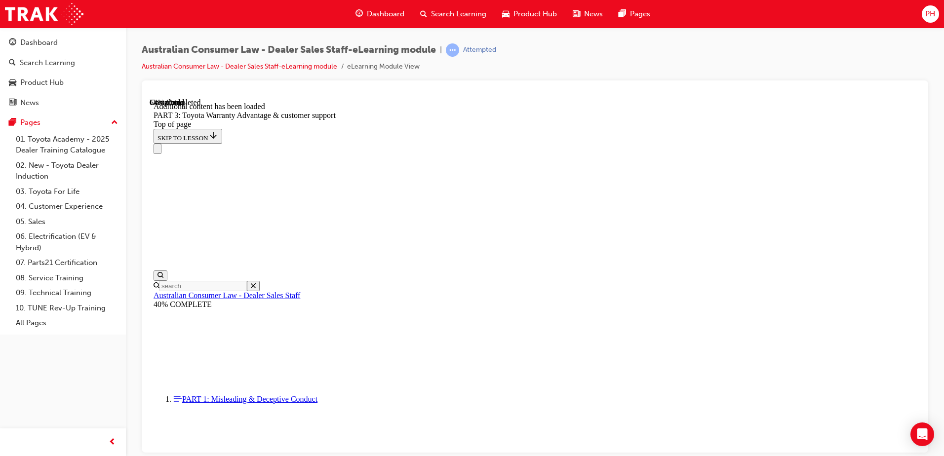
scroll to position [2574, 0]
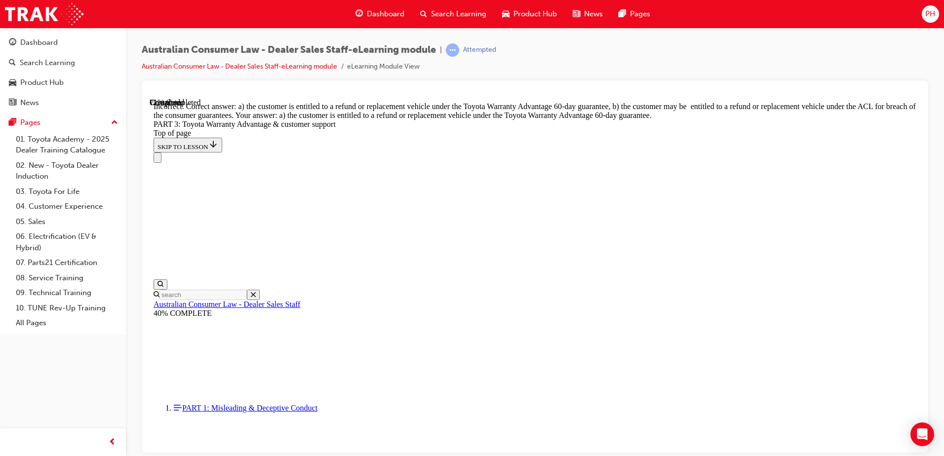
scroll to position [2722, 0]
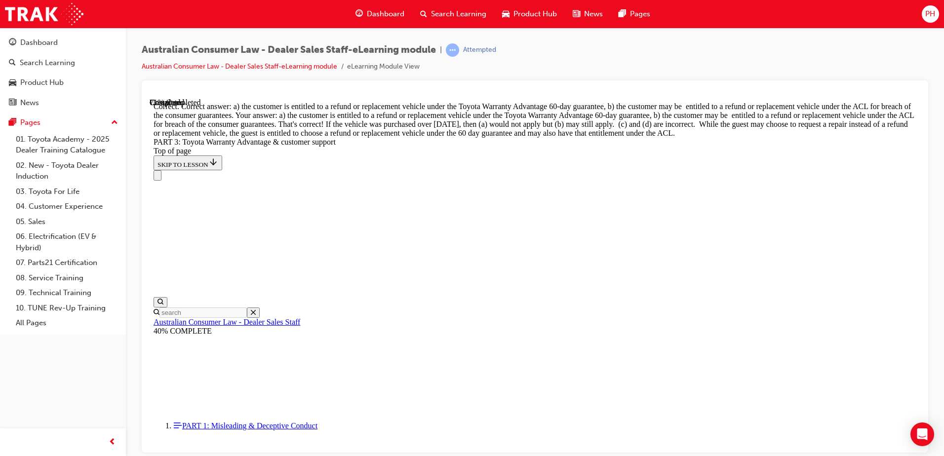
scroll to position [2893, 0]
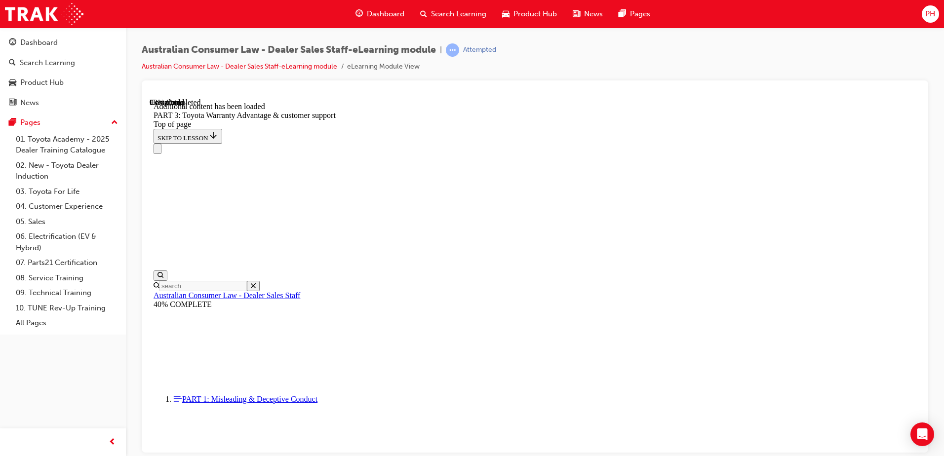
scroll to position [3135, 0]
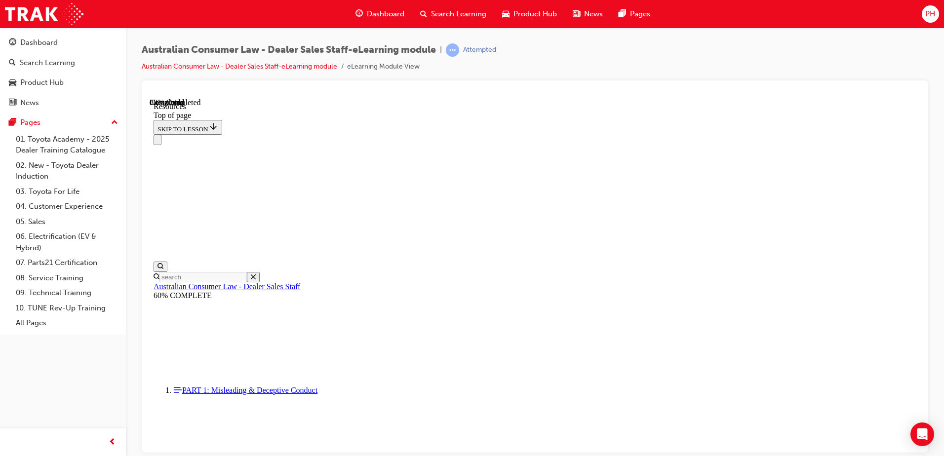
scroll to position [499, 0]
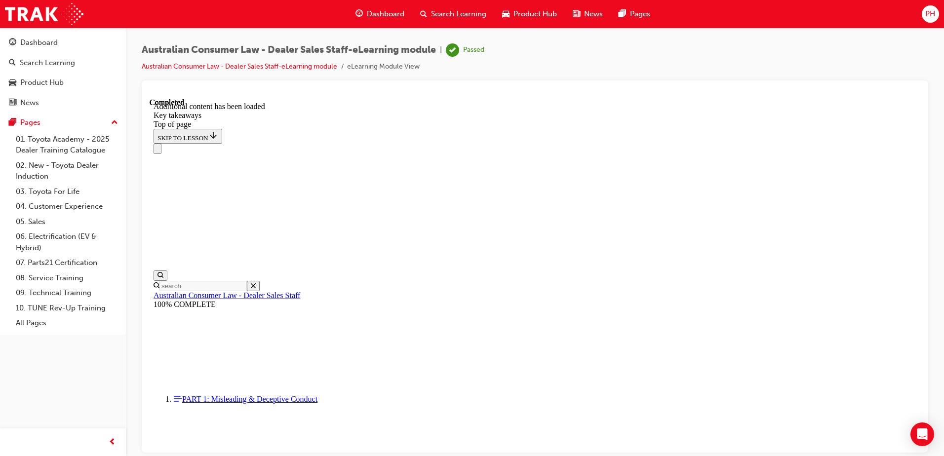
scroll to position [222, 0]
